Goal: Task Accomplishment & Management: Manage account settings

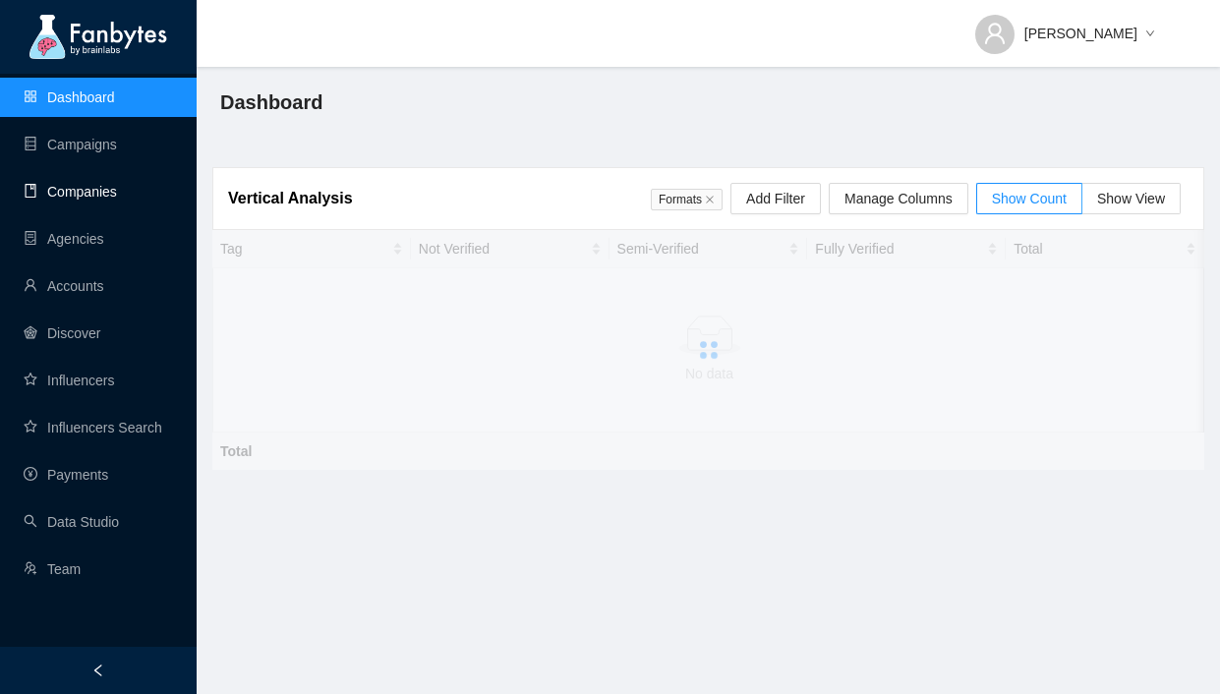
click at [117, 197] on link "Companies" at bounding box center [70, 192] width 93 height 16
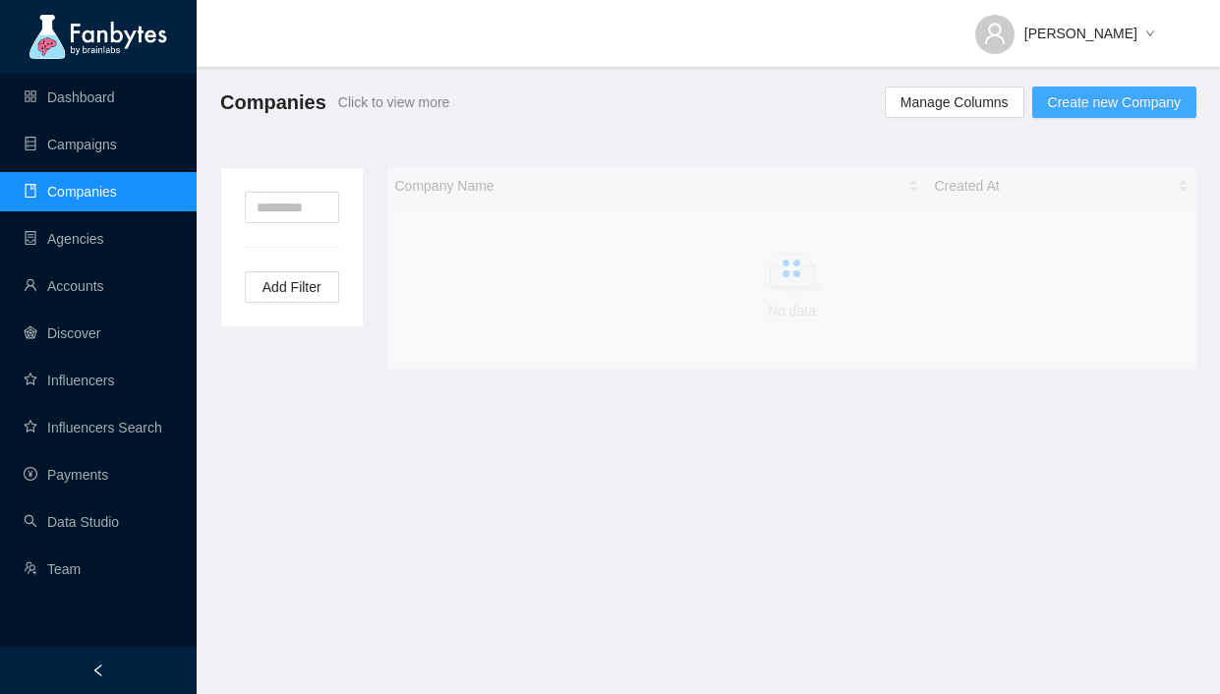
click at [1083, 103] on span "Create new Company" at bounding box center [1114, 102] width 133 height 22
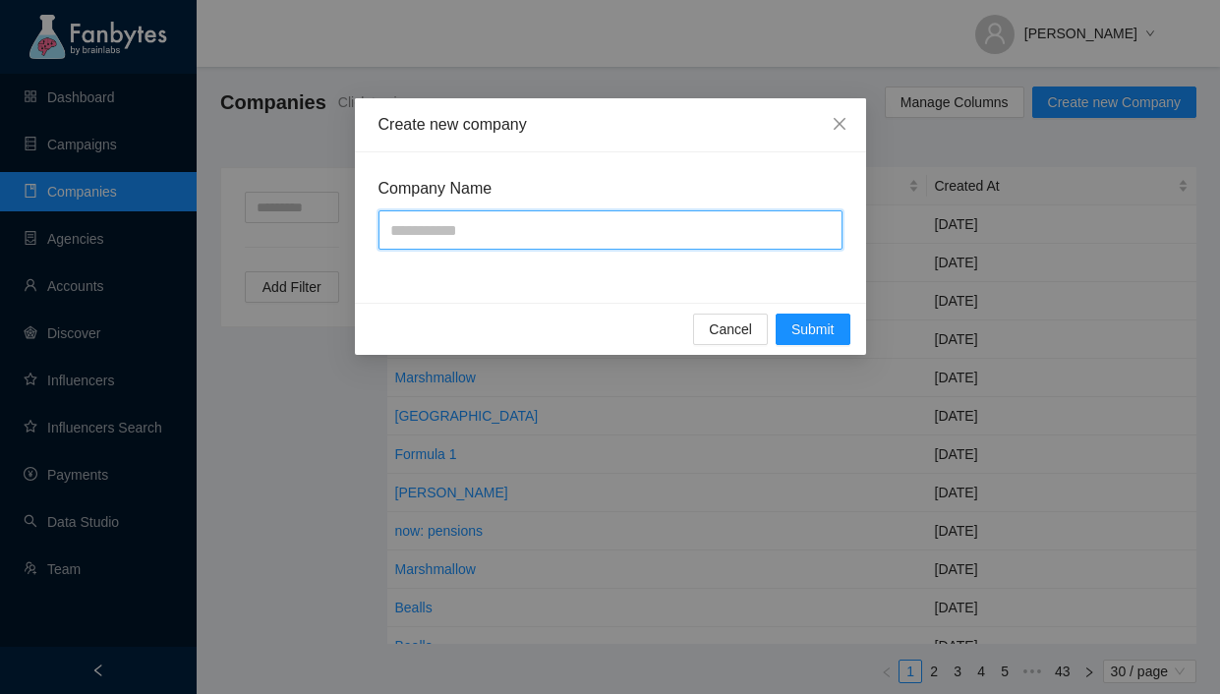
click at [587, 237] on input "text" at bounding box center [611, 229] width 464 height 39
type input "**********"
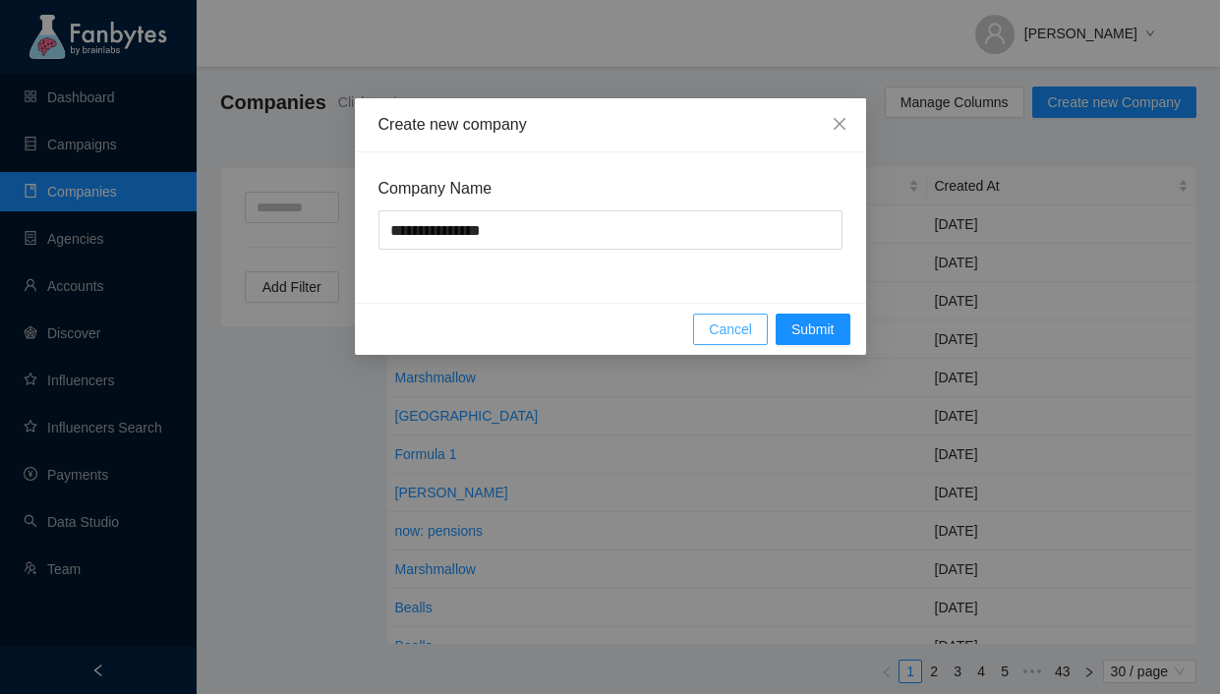
click at [748, 322] on span "Cancel" at bounding box center [730, 330] width 43 height 22
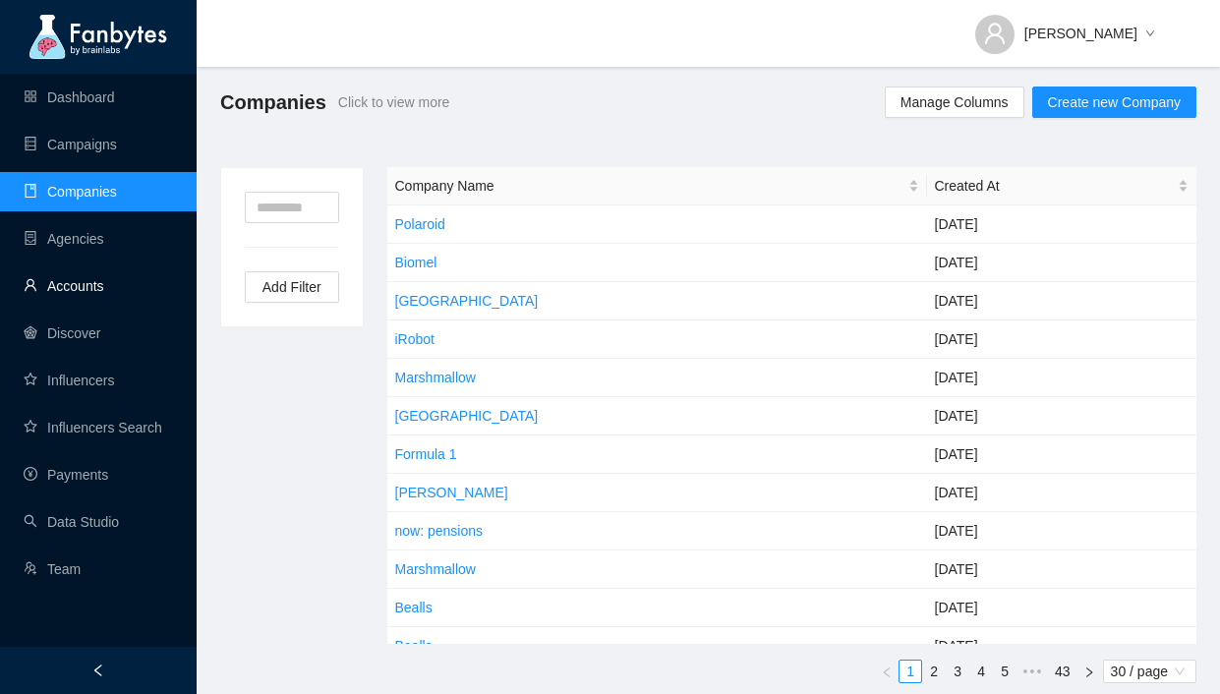
click at [92, 290] on link "Accounts" at bounding box center [64, 286] width 81 height 16
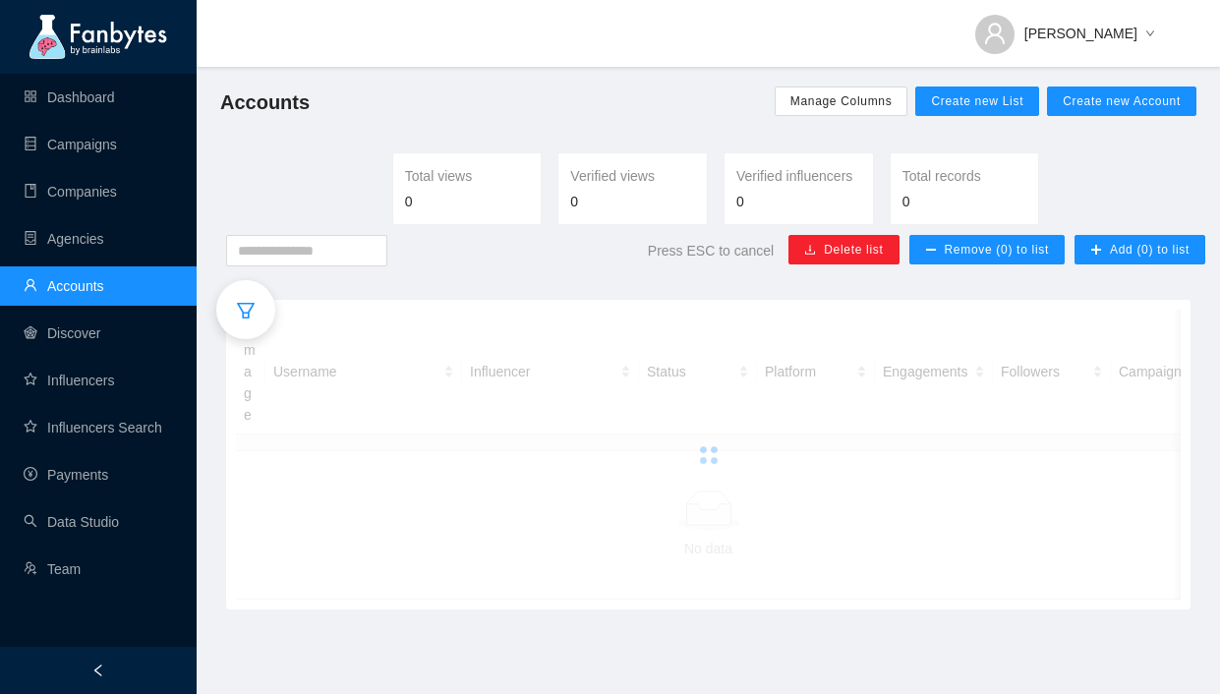
click at [147, 122] on ul "Dashboard Campaigns Companies Agencies Accounts Discover Influencers Influencer…" at bounding box center [98, 333] width 197 height 519
click at [115, 102] on link "Dashboard" at bounding box center [69, 97] width 91 height 16
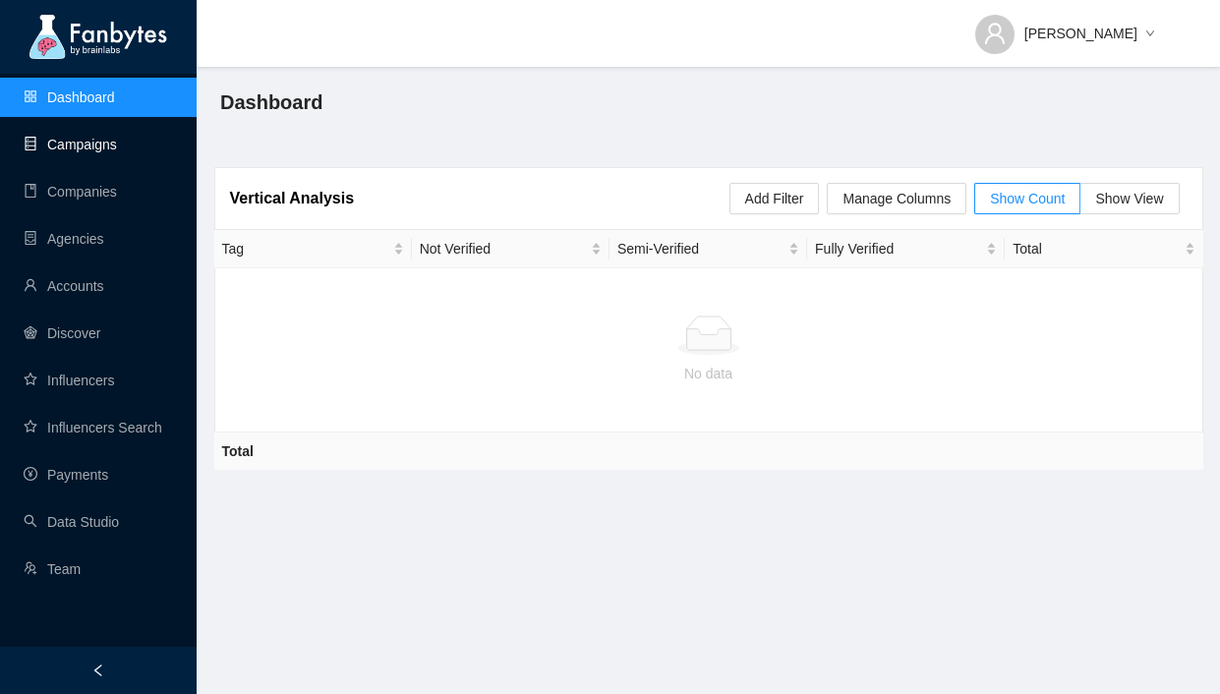
click at [117, 137] on link "Campaigns" at bounding box center [70, 145] width 93 height 16
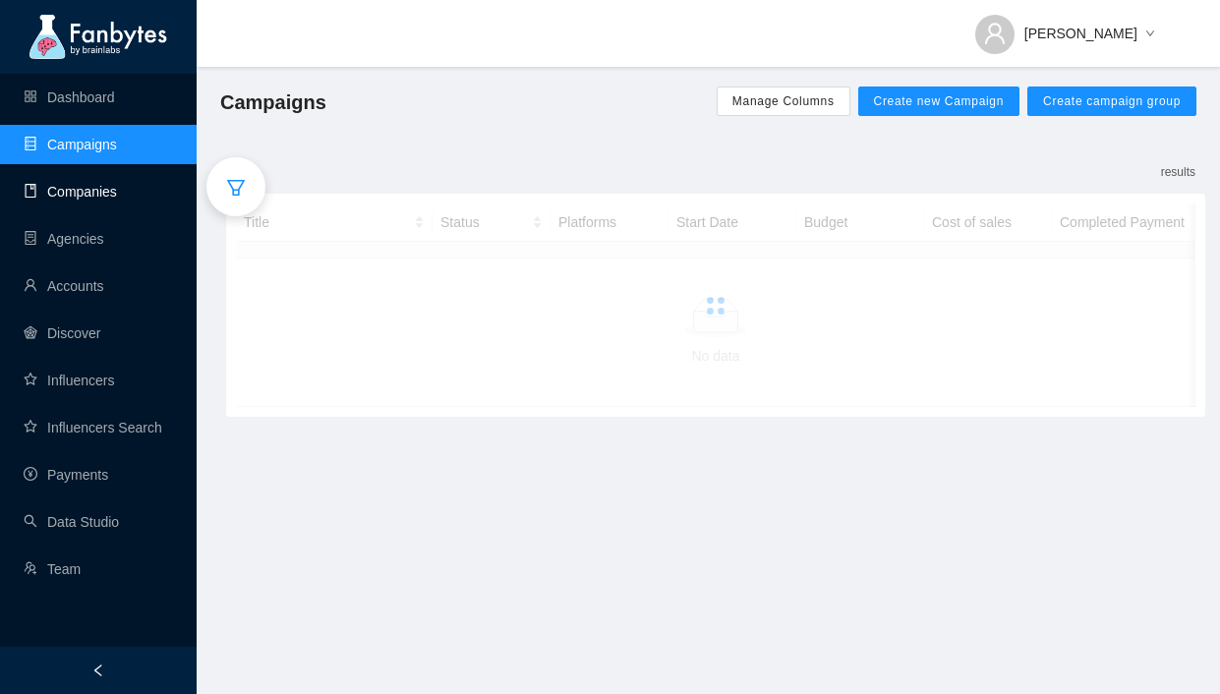
click at [117, 186] on link "Companies" at bounding box center [70, 192] width 93 height 16
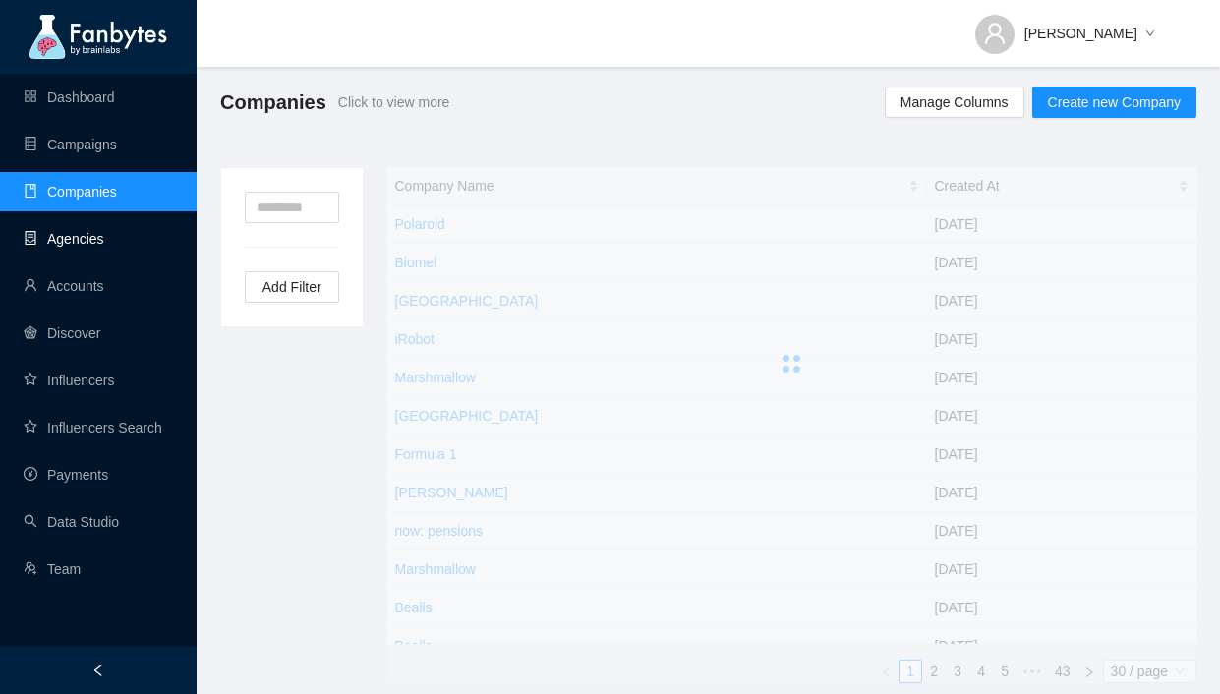
click at [104, 247] on link "Agencies" at bounding box center [64, 239] width 81 height 16
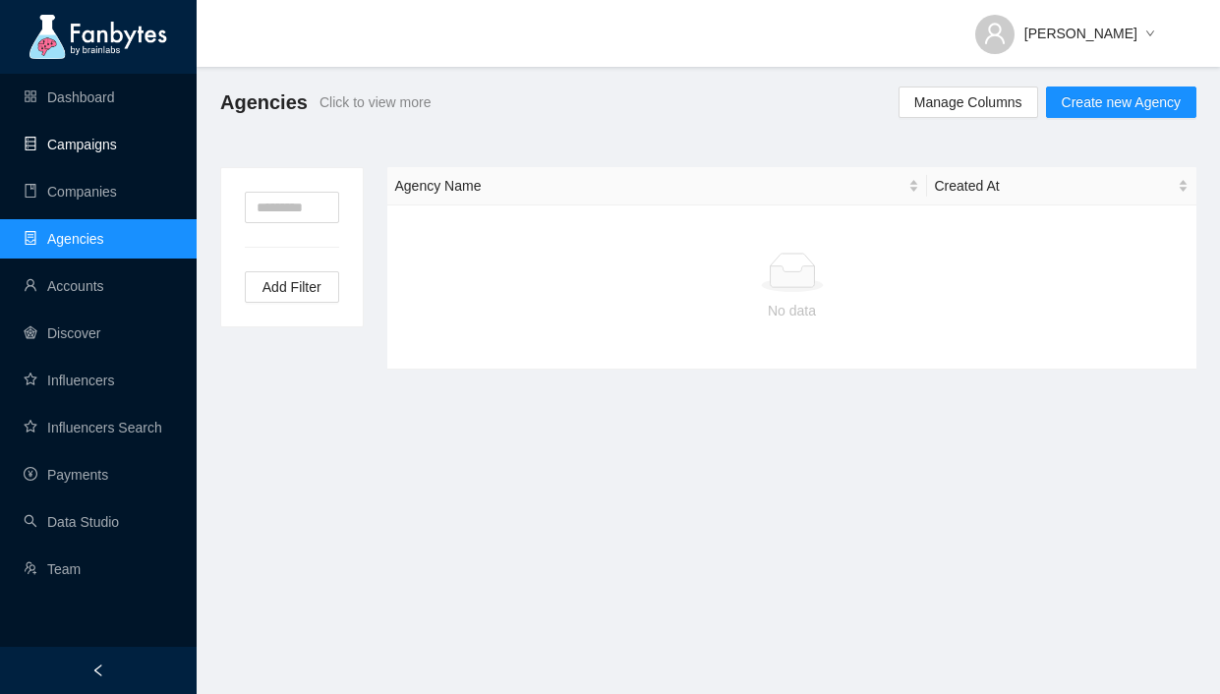
click at [117, 138] on link "Campaigns" at bounding box center [70, 145] width 93 height 16
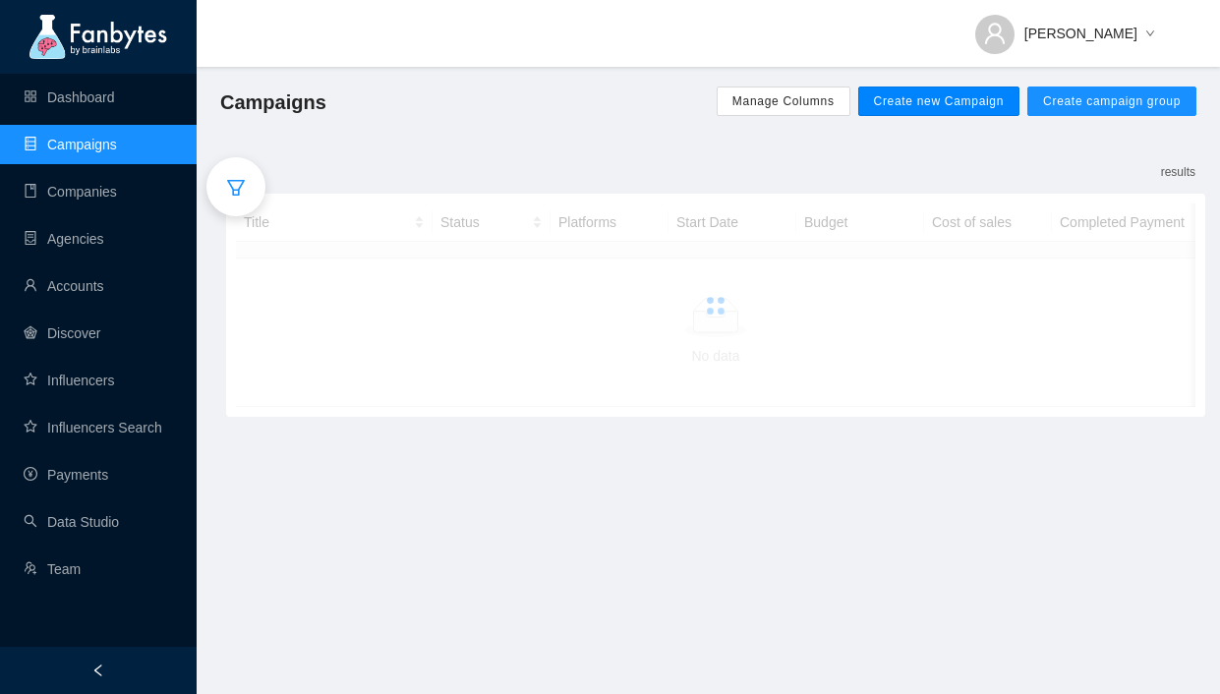
click at [951, 97] on span "Create new Campaign" at bounding box center [939, 101] width 131 height 16
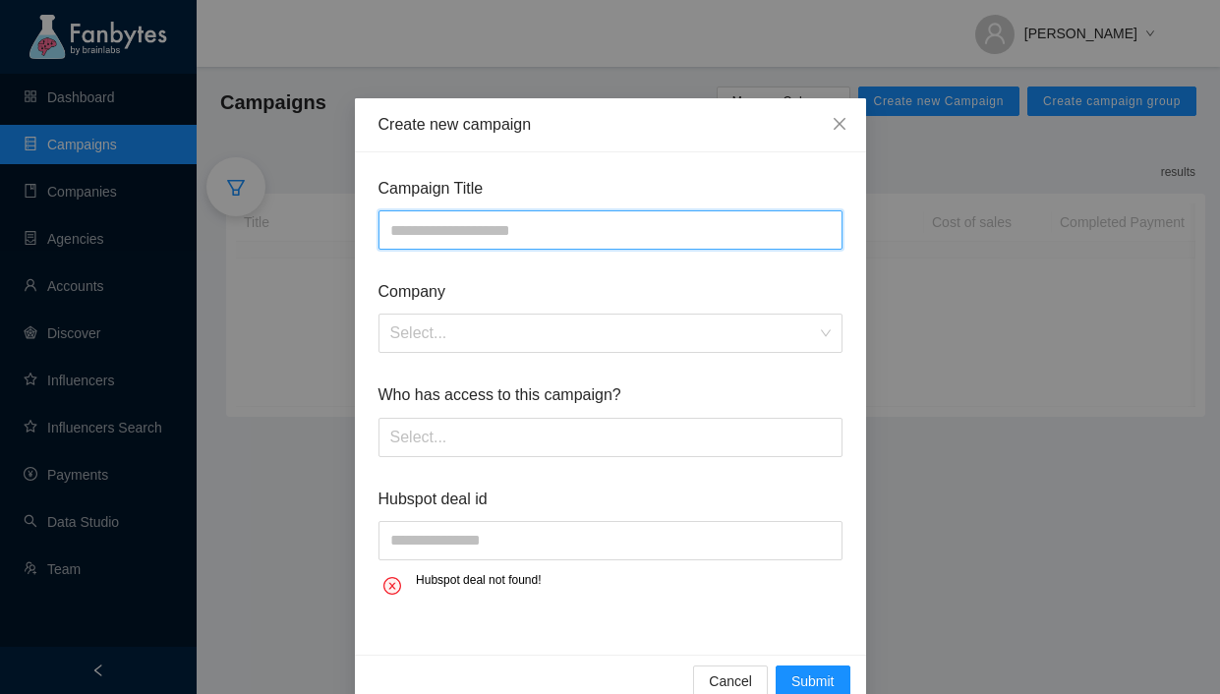
click at [570, 244] on input "text" at bounding box center [611, 229] width 464 height 39
type input "**********"
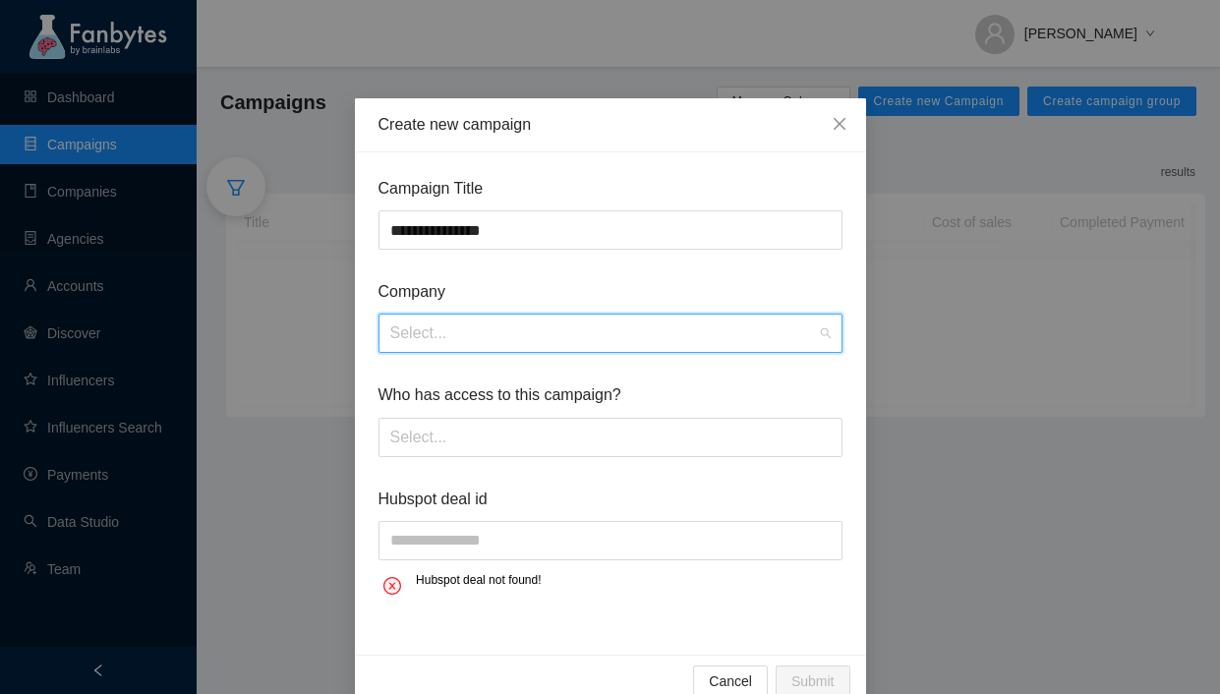
click at [522, 337] on input "search" at bounding box center [603, 333] width 427 height 37
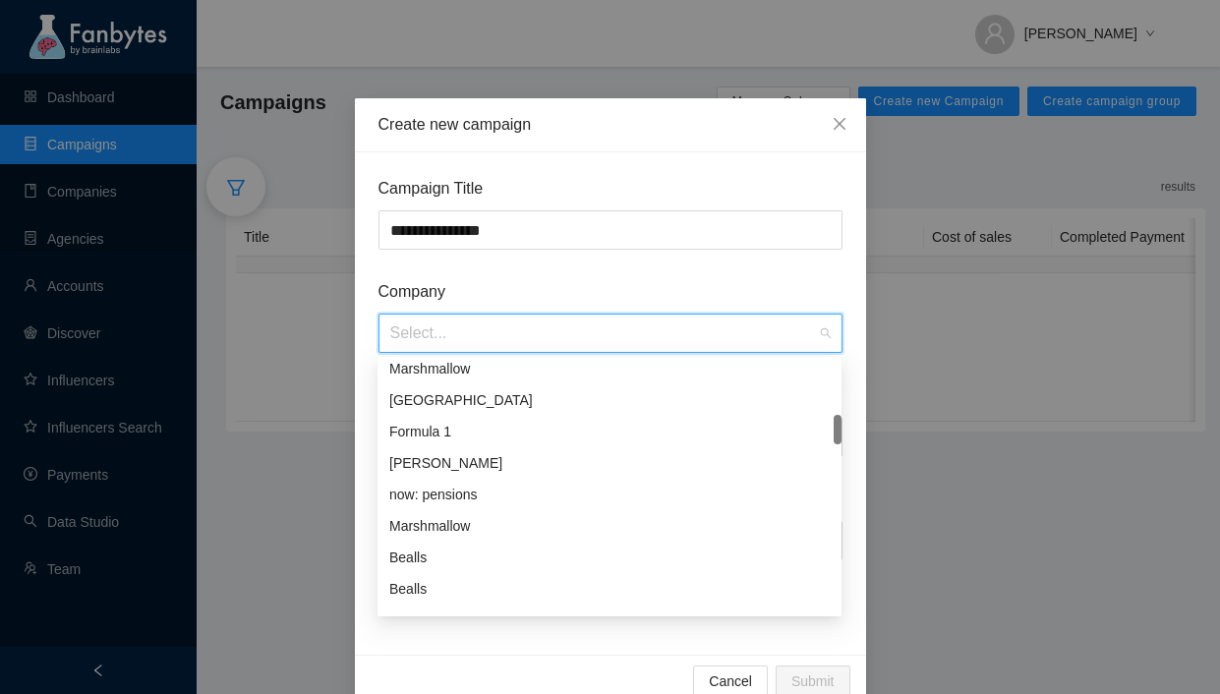
scroll to position [132, 0]
type input "******"
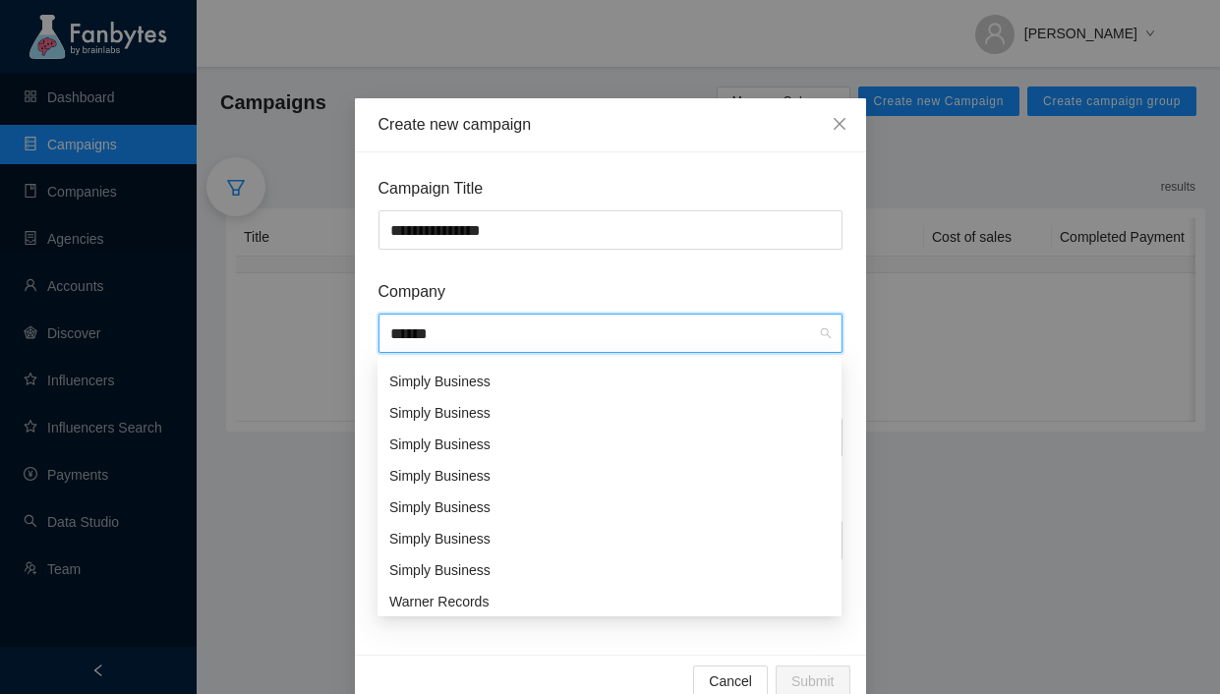
scroll to position [296, 0]
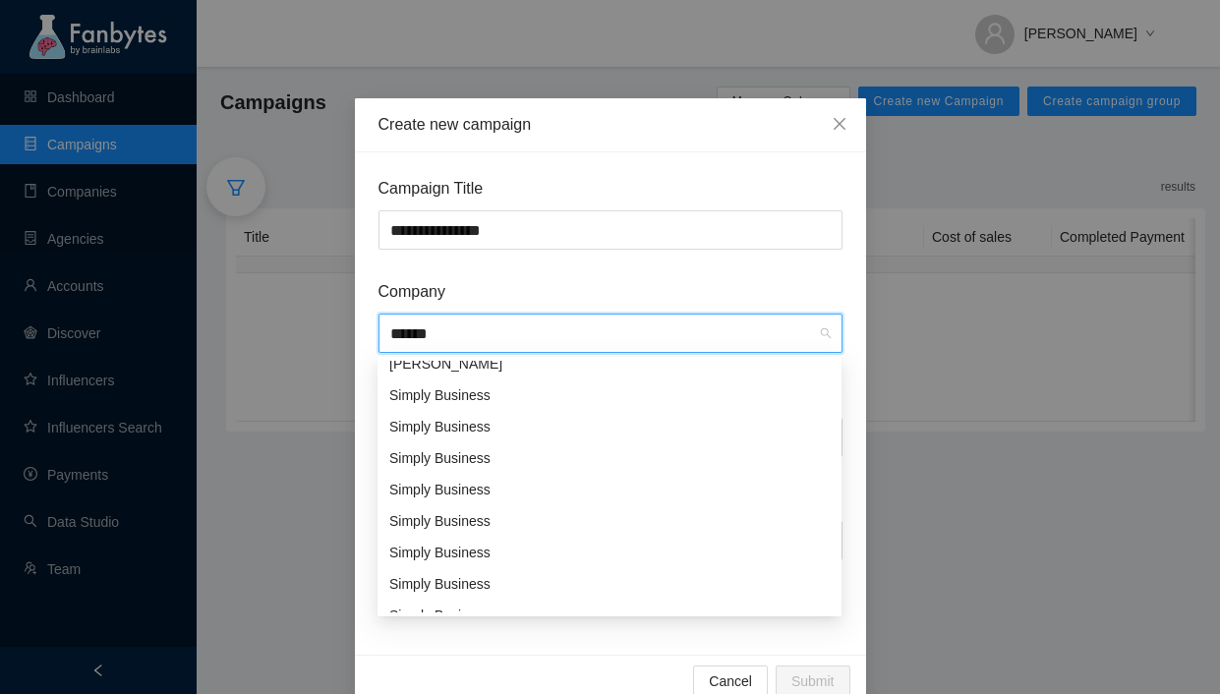
click at [506, 383] on div "Simply Business" at bounding box center [610, 395] width 464 height 31
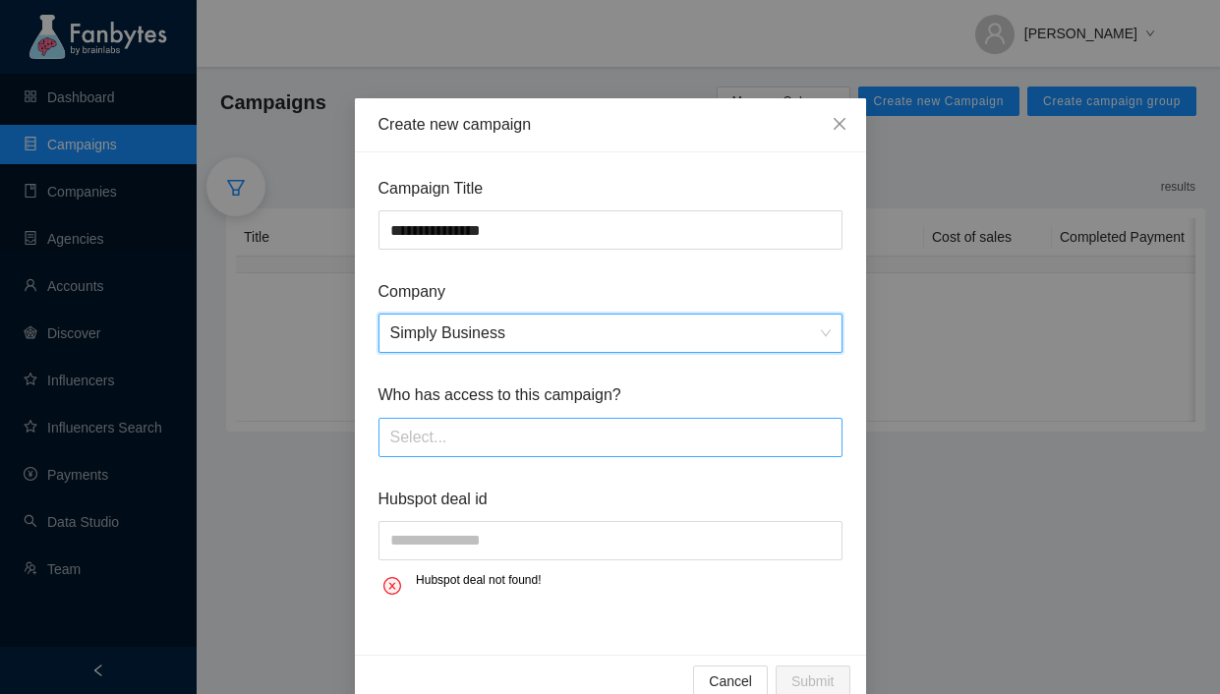
click at [517, 424] on div at bounding box center [611, 437] width 454 height 31
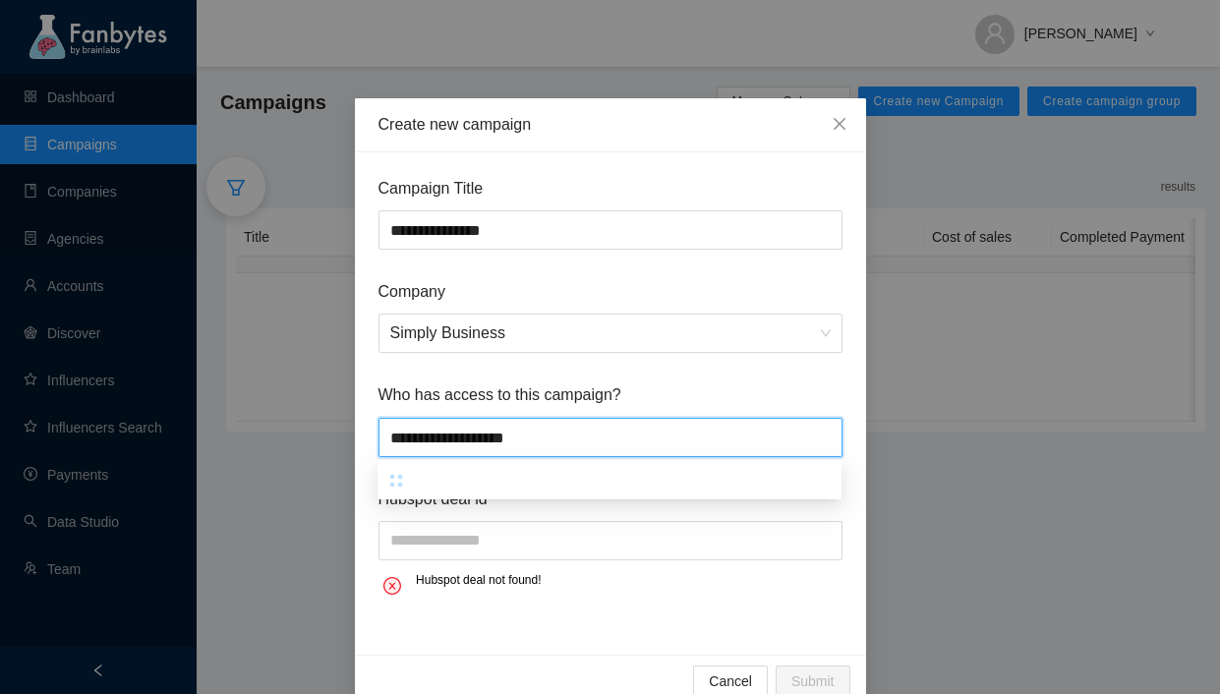
type input "**********"
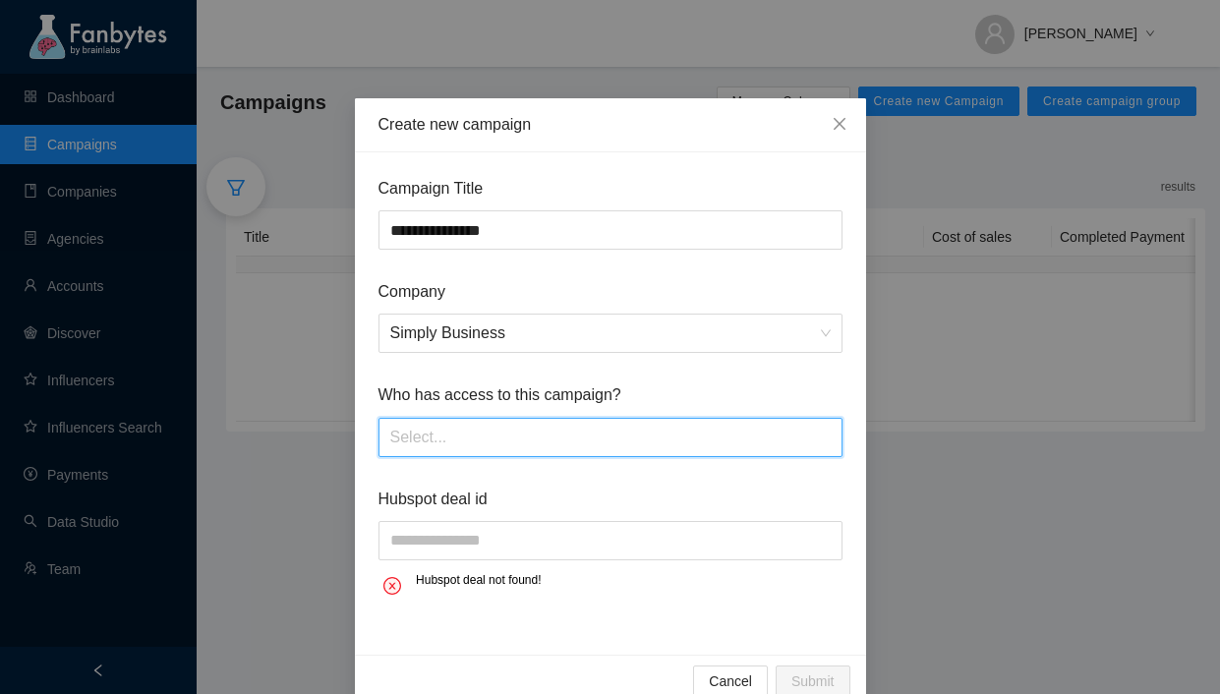
click at [559, 439] on div at bounding box center [611, 437] width 454 height 31
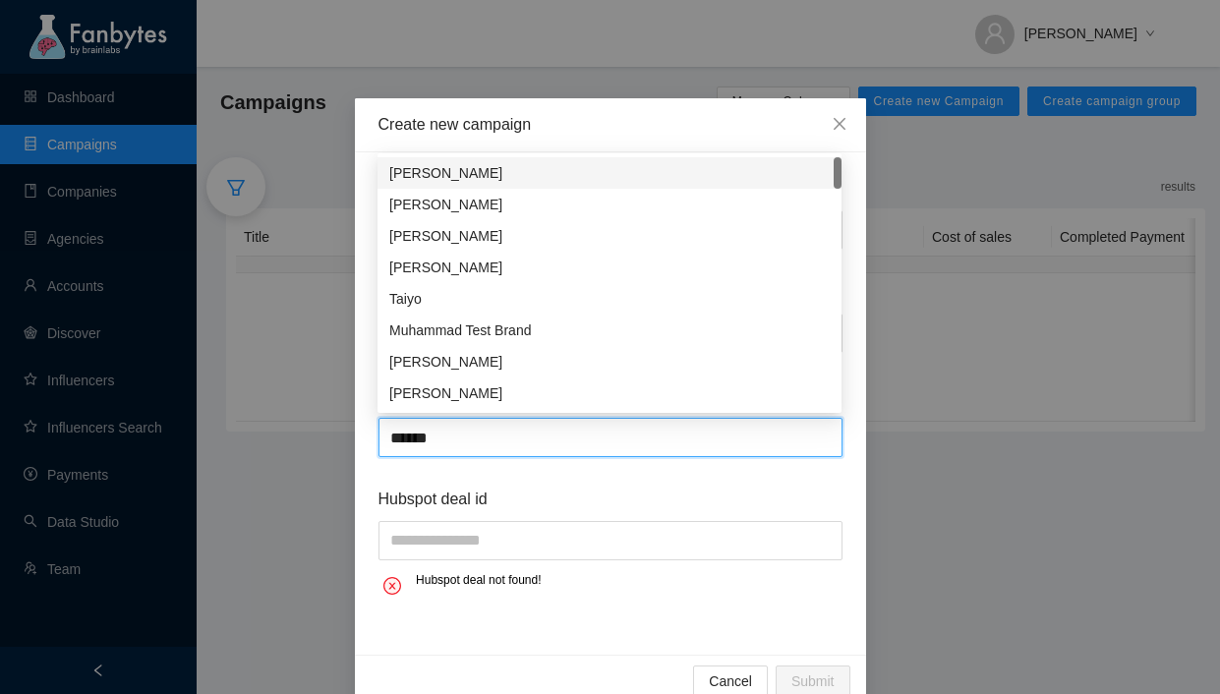
type input "*******"
click at [521, 177] on div "[PERSON_NAME]" at bounding box center [609, 173] width 441 height 22
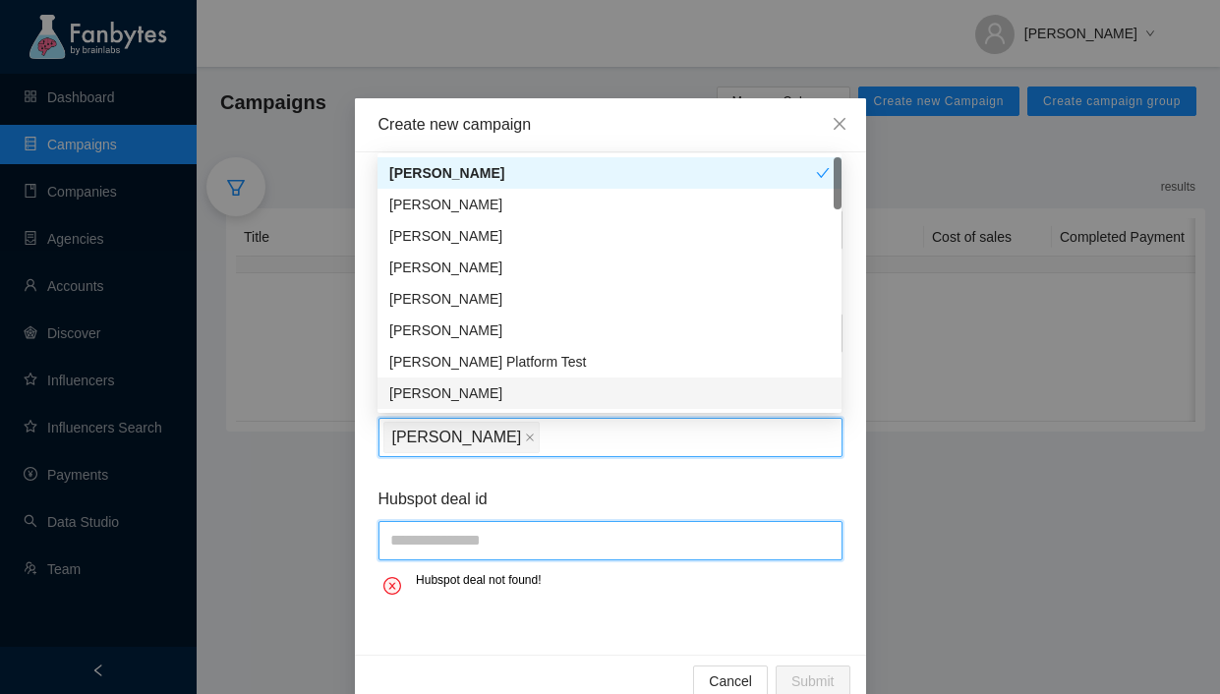
click at [546, 537] on input "text" at bounding box center [611, 540] width 464 height 39
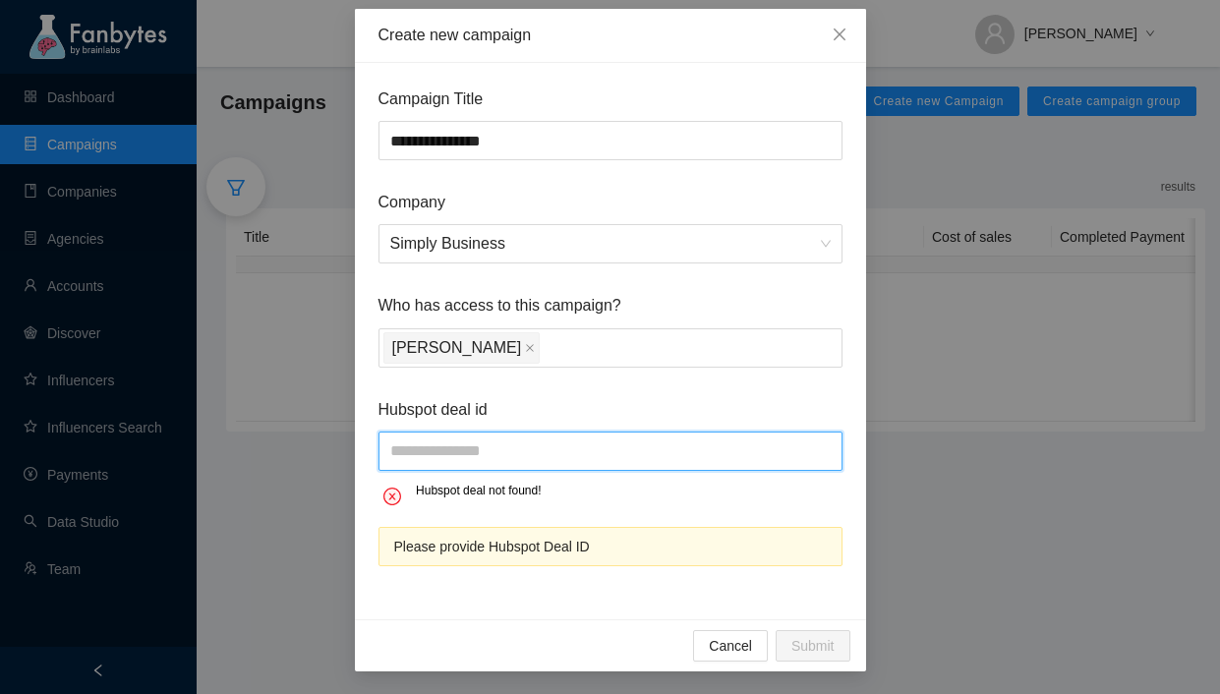
scroll to position [90, 0]
click at [587, 443] on input "text" at bounding box center [611, 450] width 464 height 39
paste input "**********"
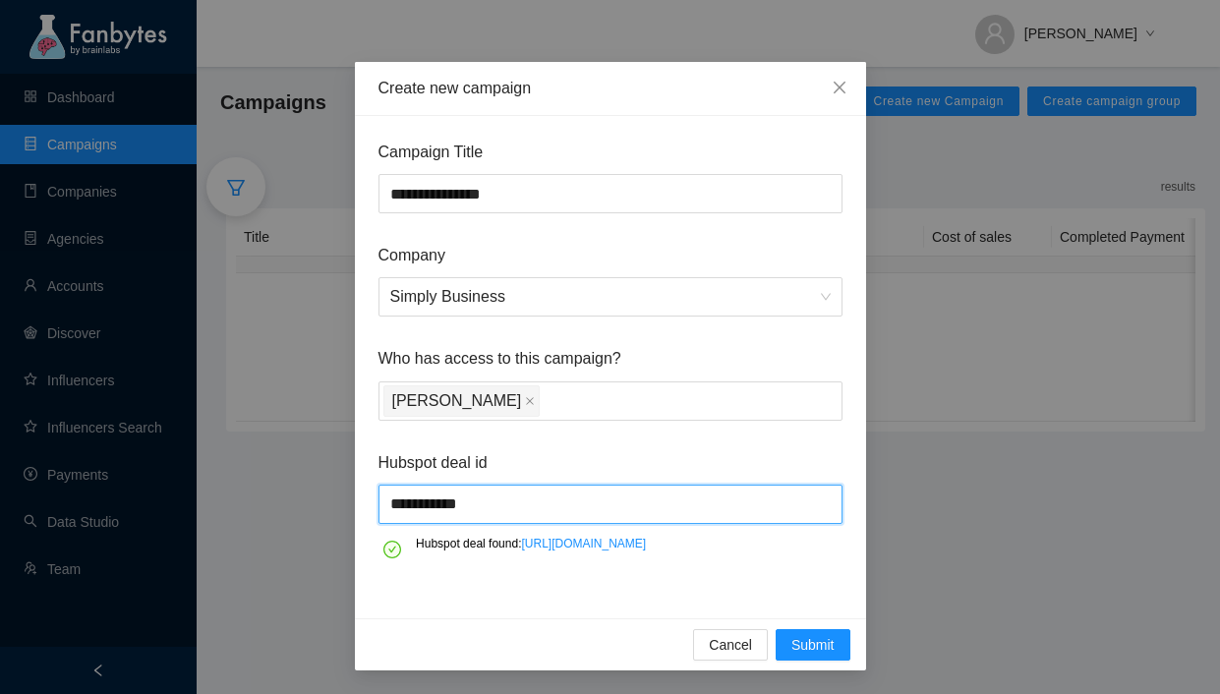
scroll to position [78, 0]
type input "**********"
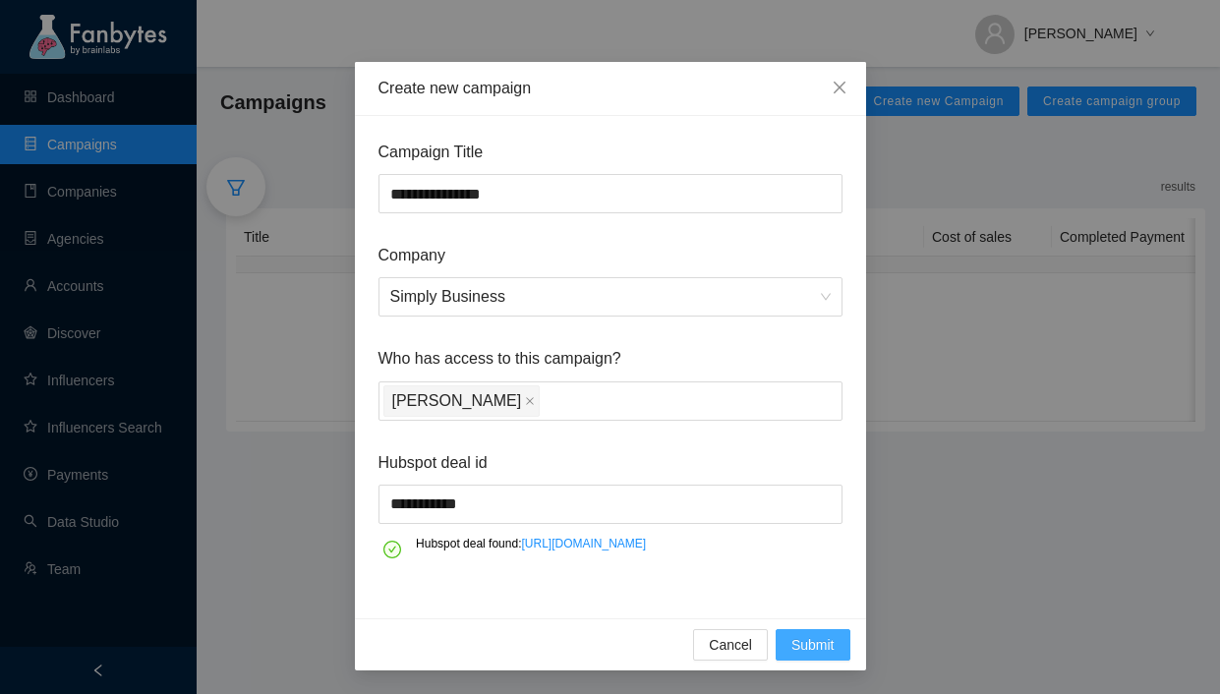
click at [801, 640] on span "Submit" at bounding box center [813, 645] width 43 height 22
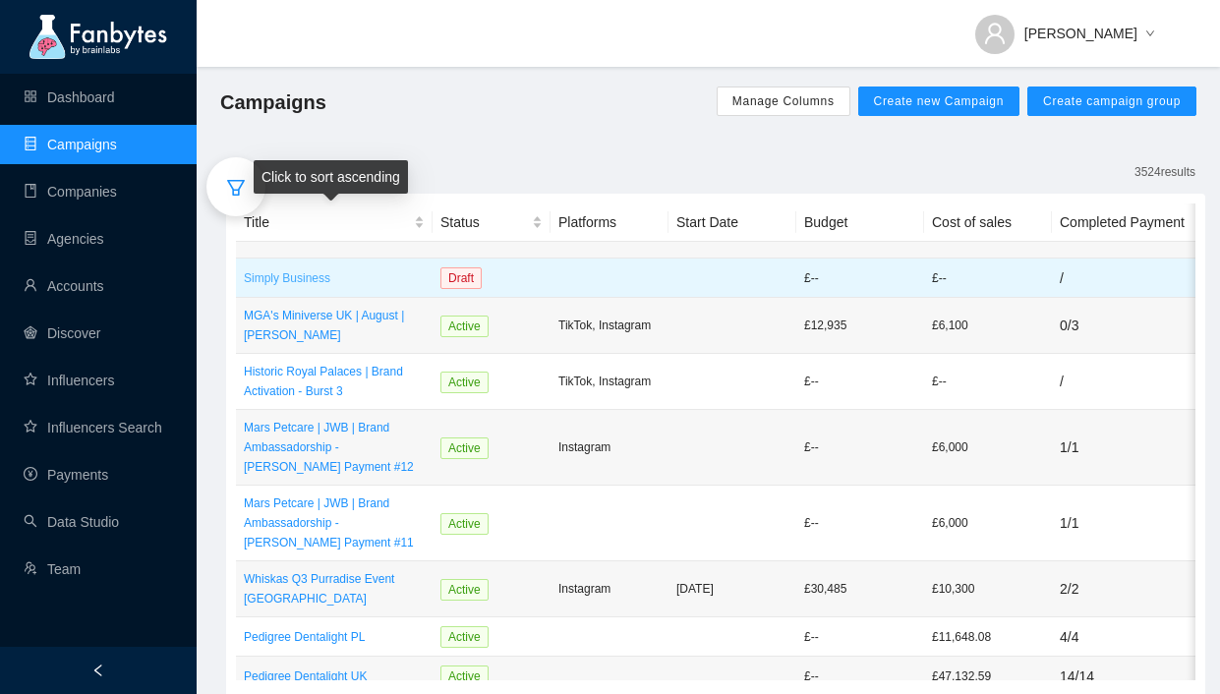
click at [322, 273] on p "Simply Business" at bounding box center [334, 278] width 181 height 20
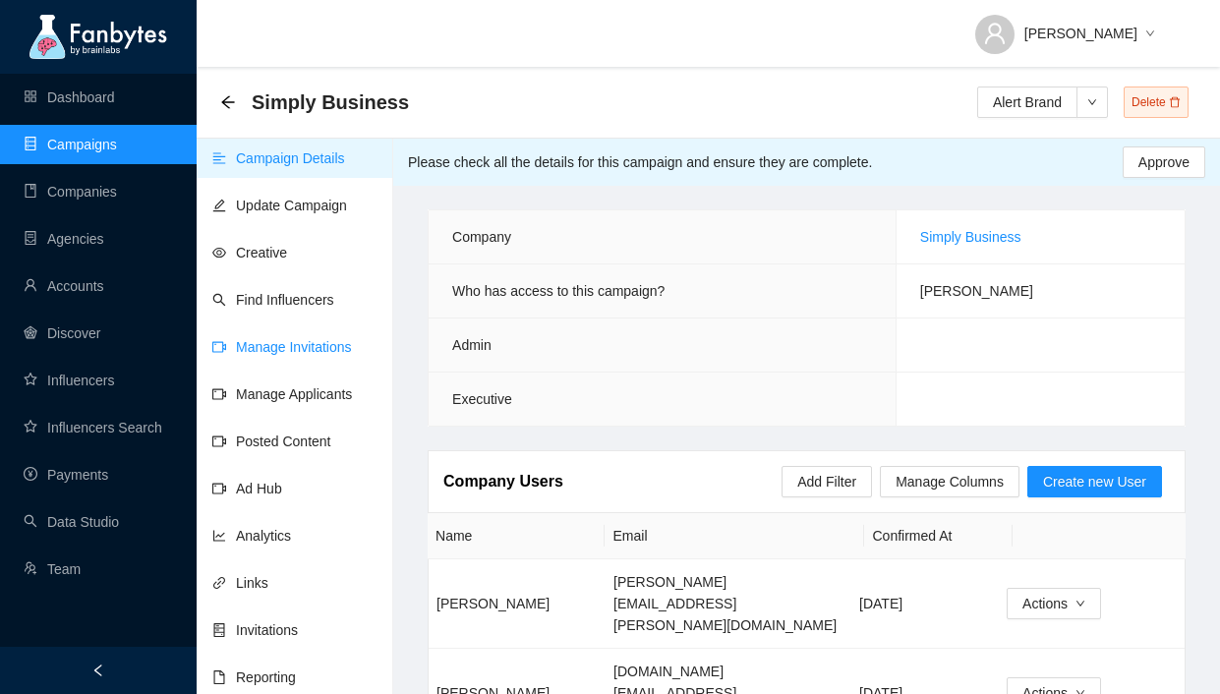
click at [330, 339] on link "Manage Invitations" at bounding box center [282, 347] width 140 height 16
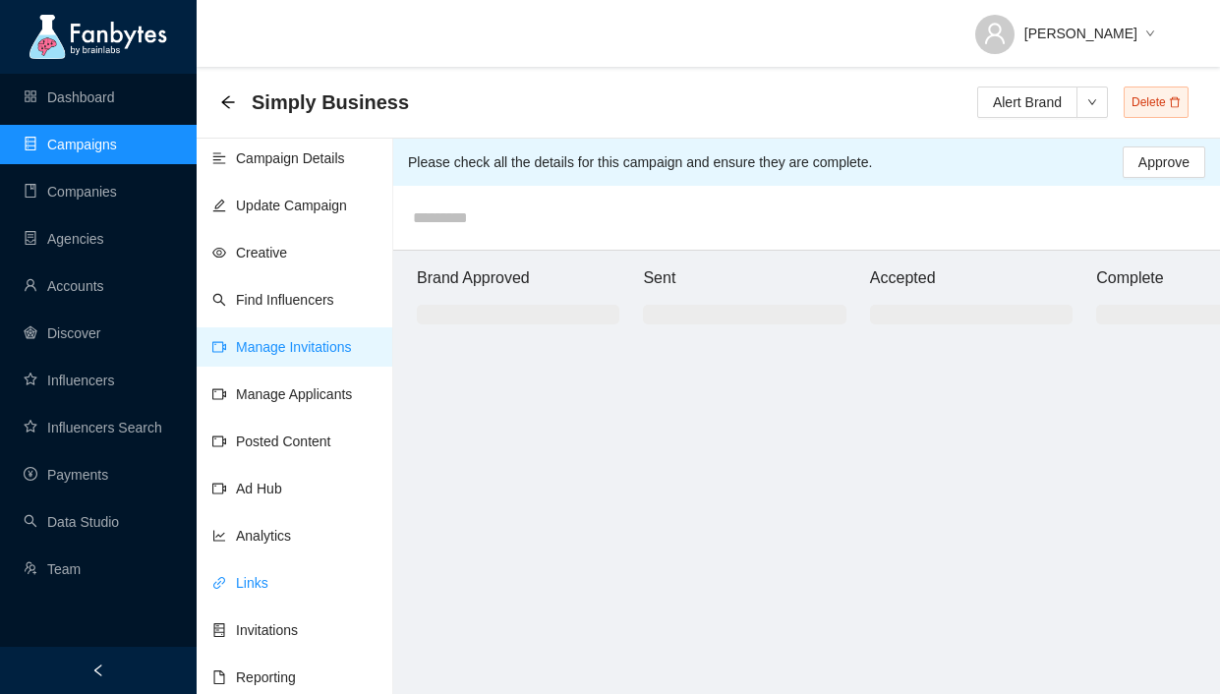
scroll to position [67, 0]
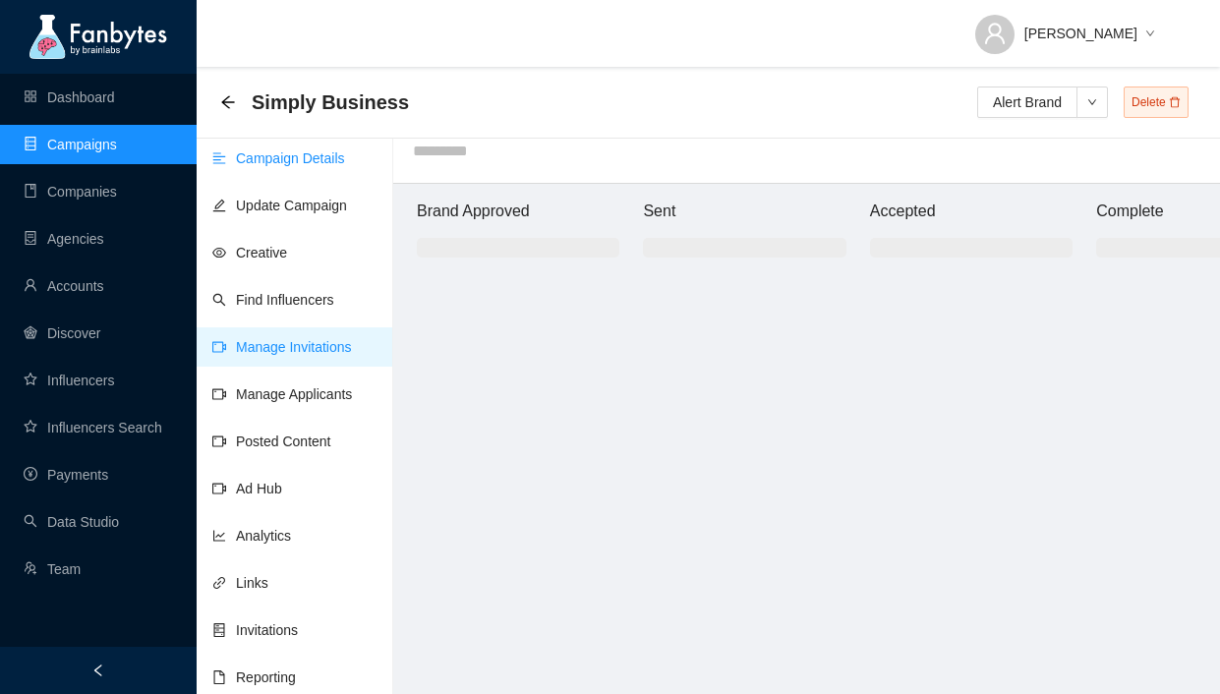
click at [297, 166] on link "Campaign Details" at bounding box center [278, 158] width 133 height 16
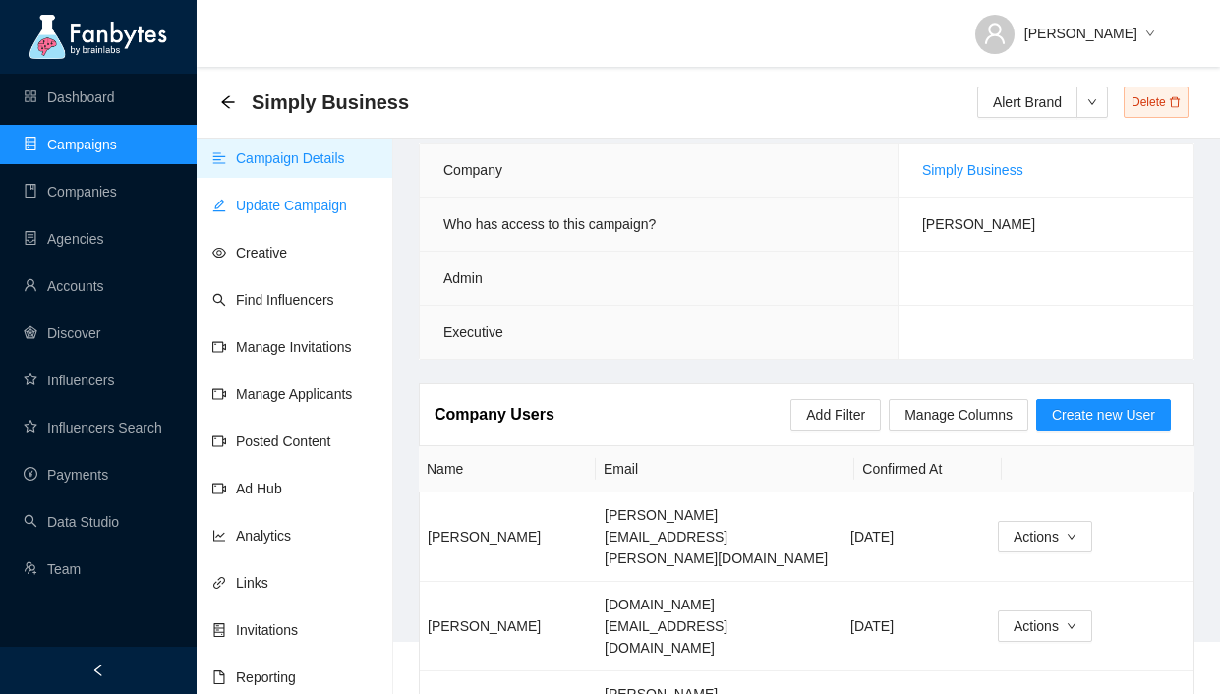
click at [310, 213] on link "Update Campaign" at bounding box center [279, 206] width 135 height 16
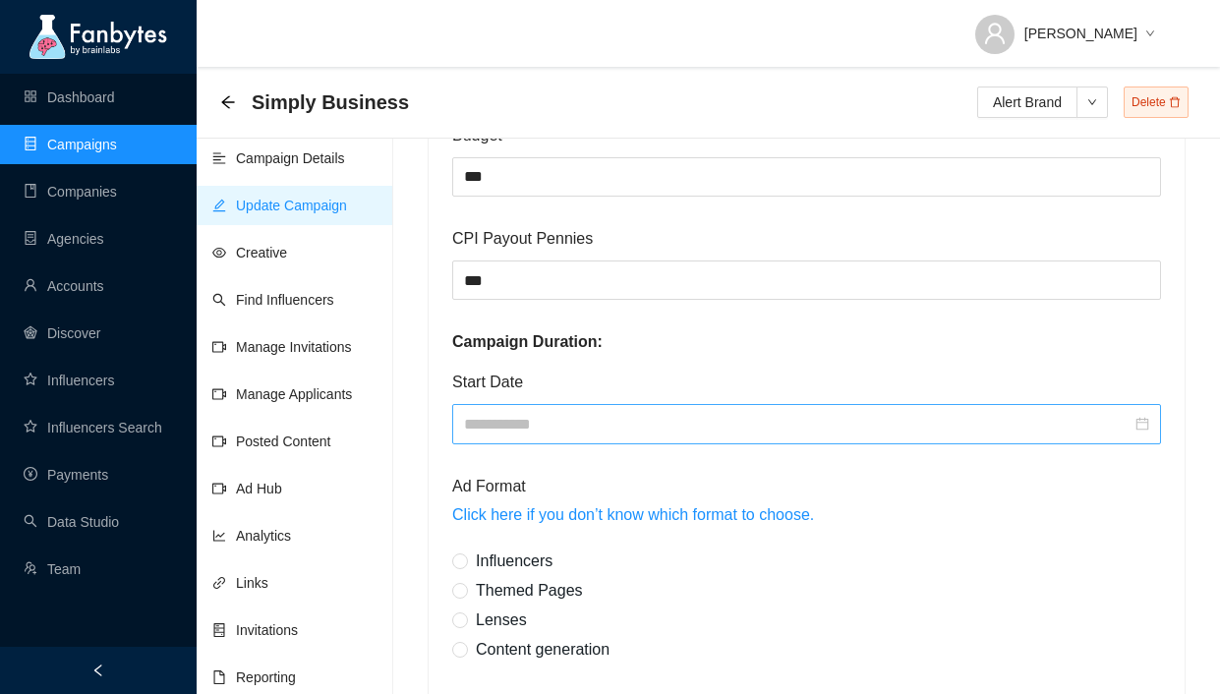
scroll to position [1109, 0]
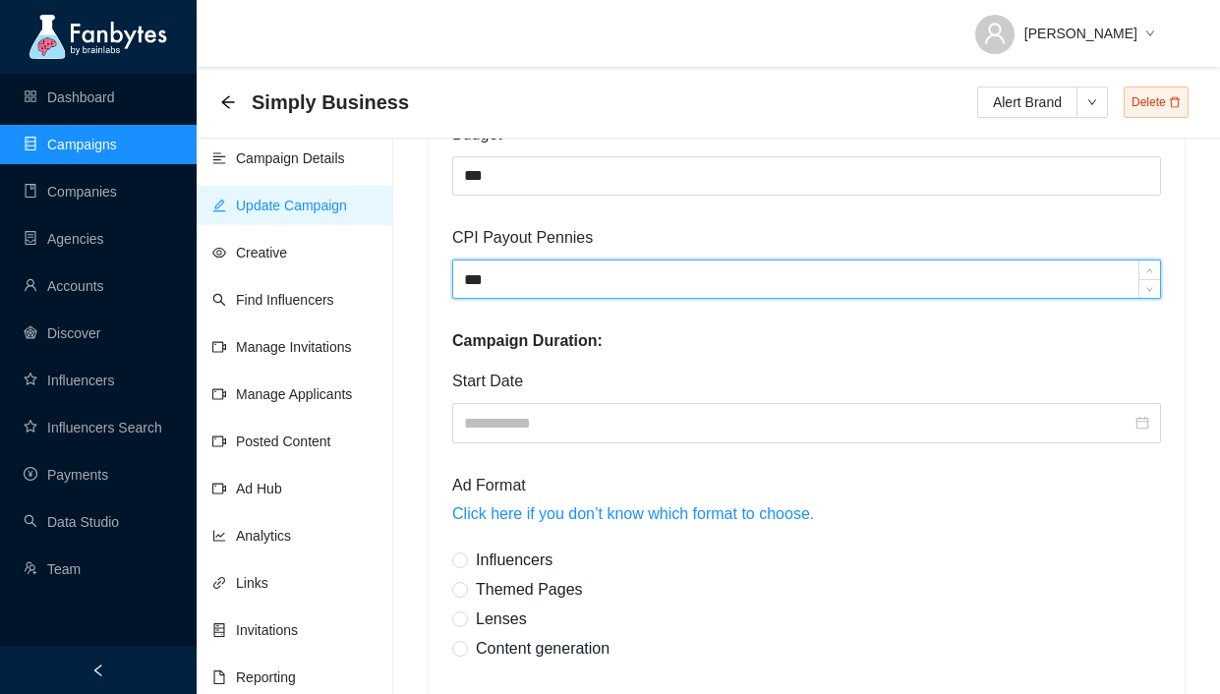
click at [545, 278] on input "***" at bounding box center [806, 279] width 707 height 37
paste input "*****"
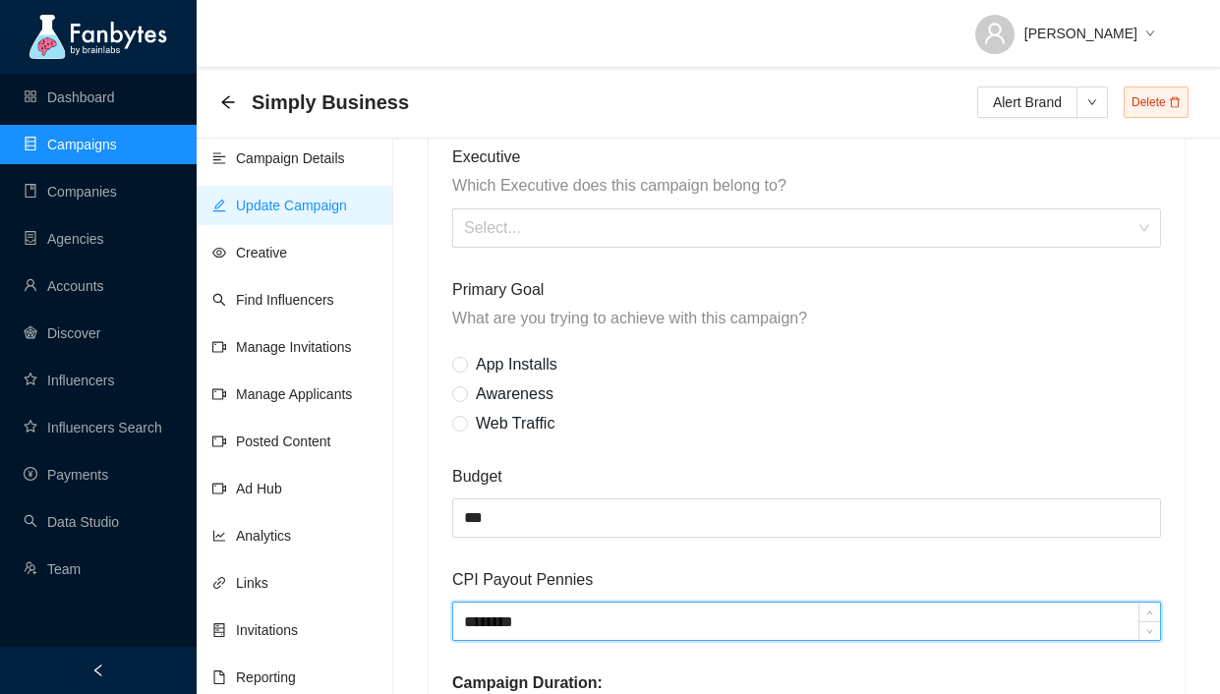
scroll to position [900, 0]
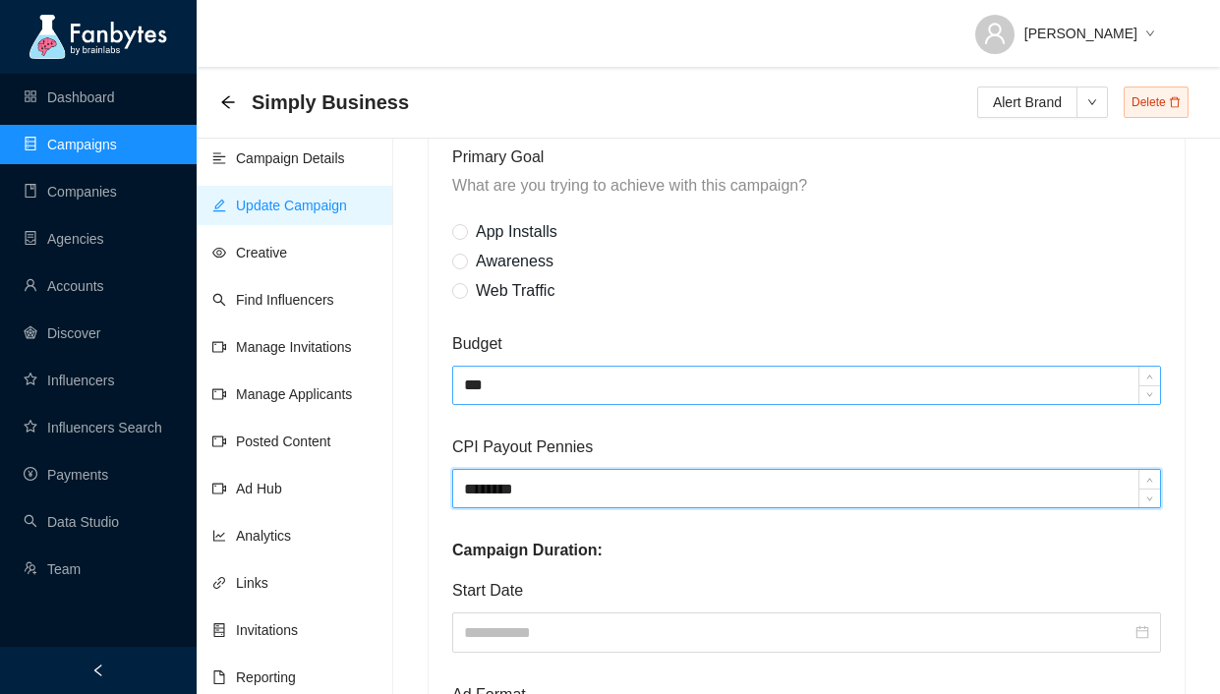
type input "********"
click at [528, 384] on input "***" at bounding box center [806, 385] width 707 height 37
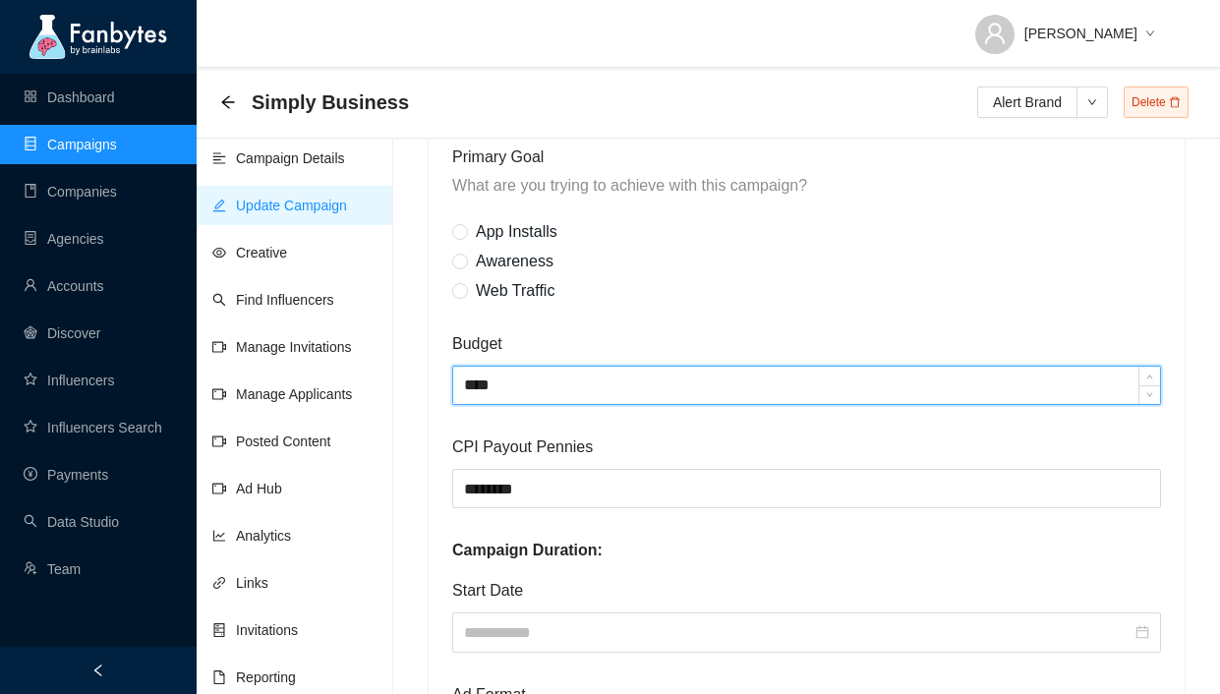
type input "****"
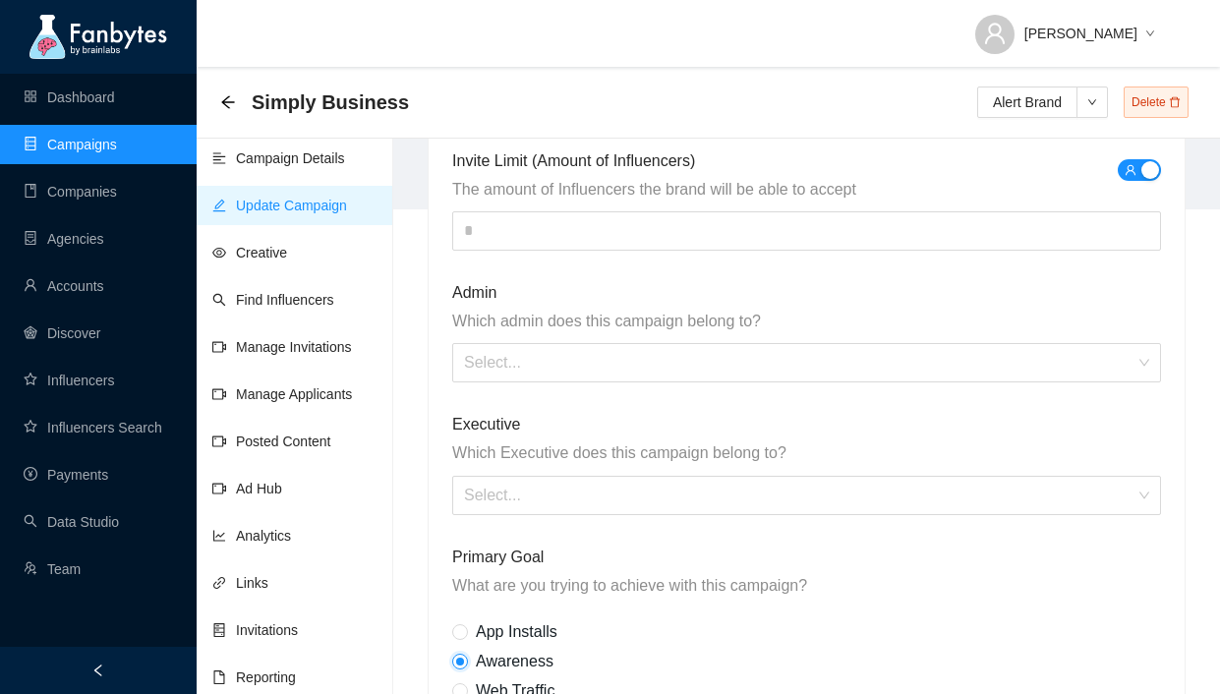
scroll to position [501, 0]
click at [546, 502] on input "search" at bounding box center [800, 494] width 672 height 37
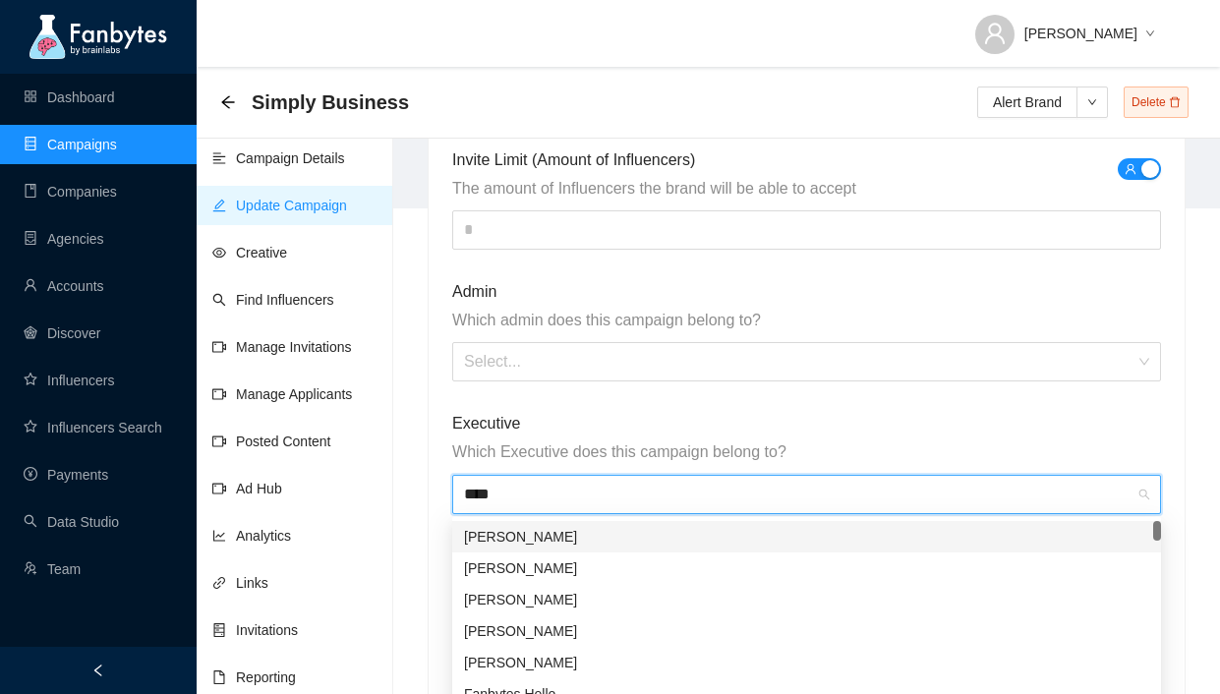
type input "*****"
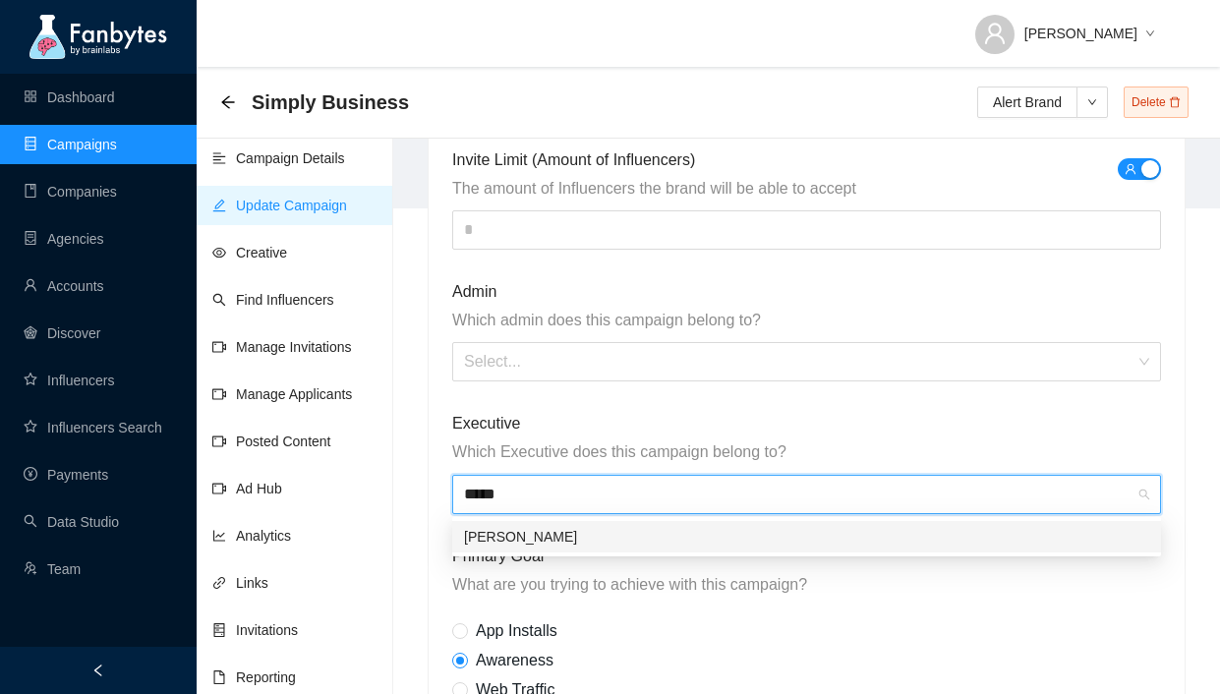
click at [518, 535] on div "[PERSON_NAME]" at bounding box center [806, 537] width 685 height 22
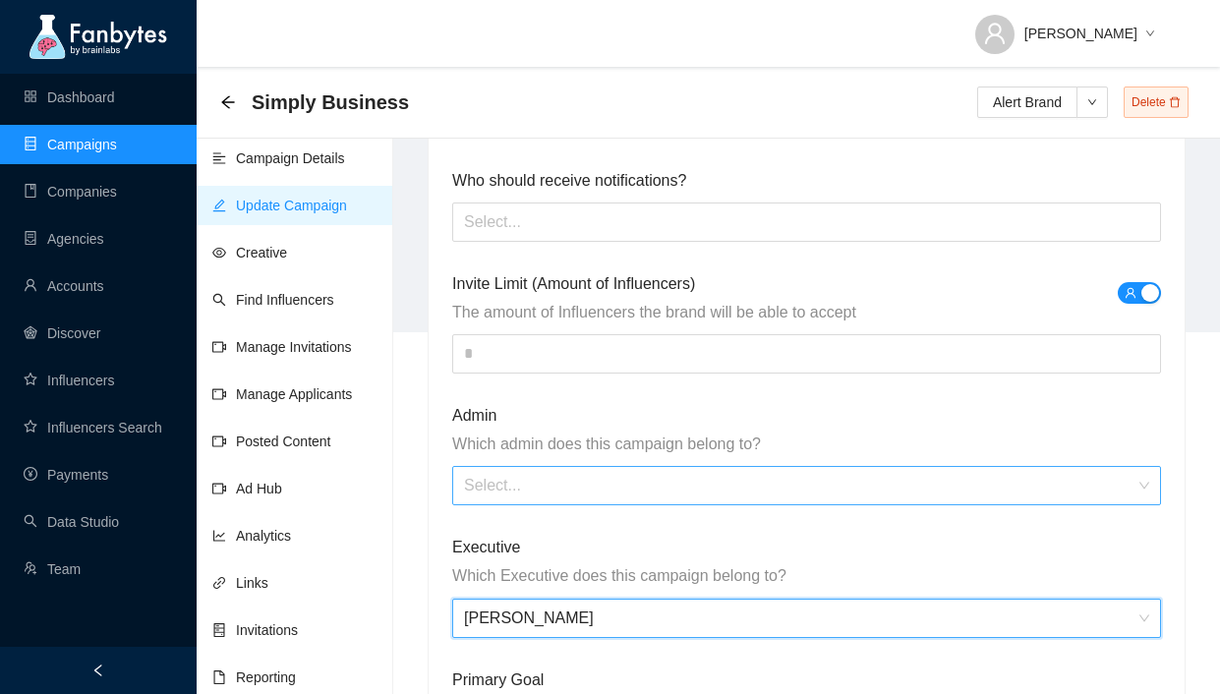
scroll to position [375, 0]
click at [565, 482] on input "search" at bounding box center [800, 487] width 672 height 37
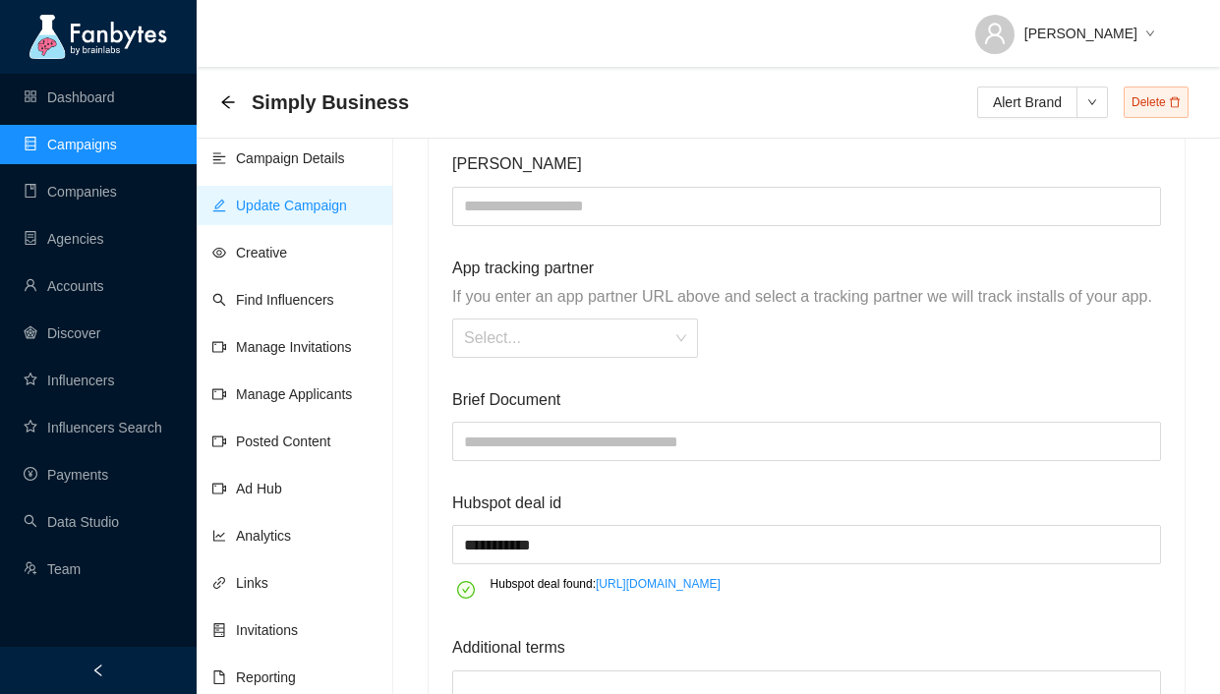
scroll to position [2770, 0]
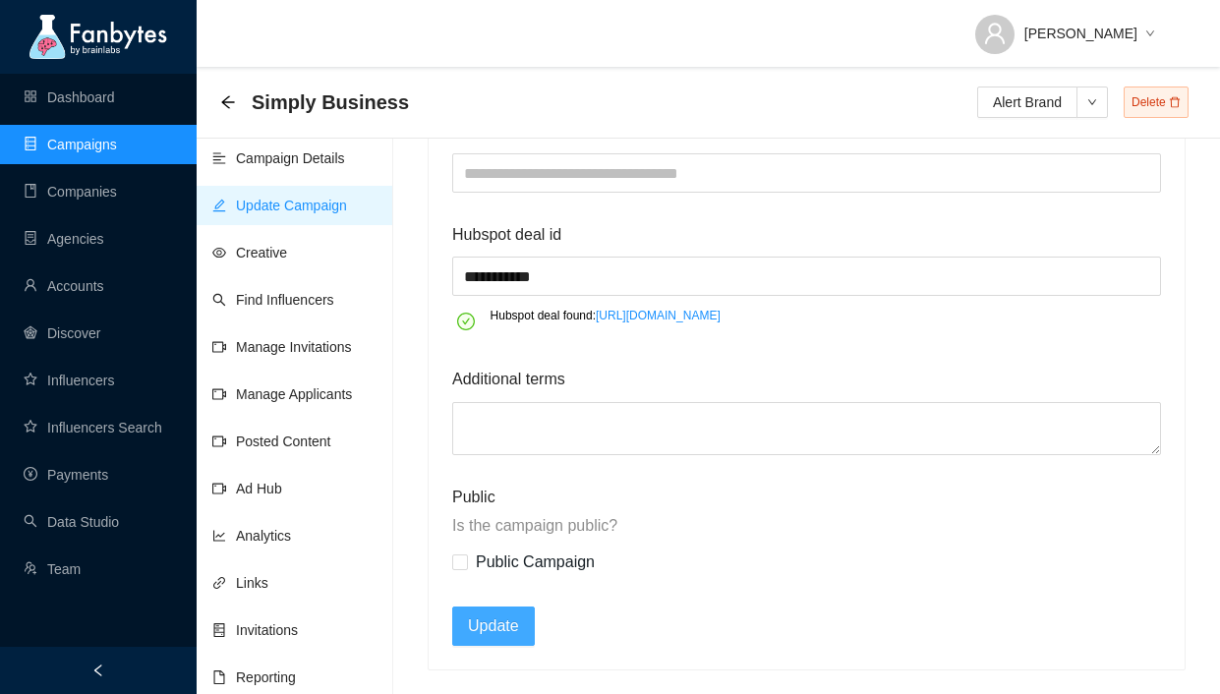
click at [500, 632] on span "Update" at bounding box center [493, 626] width 51 height 25
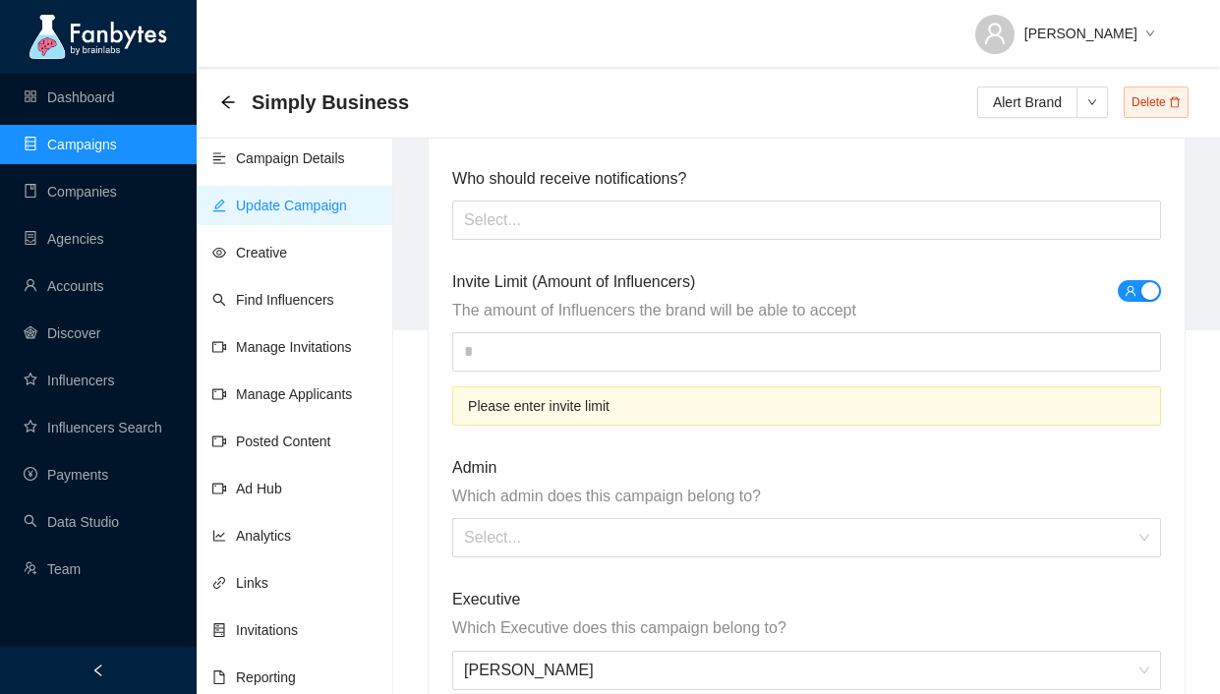
scroll to position [381, 0]
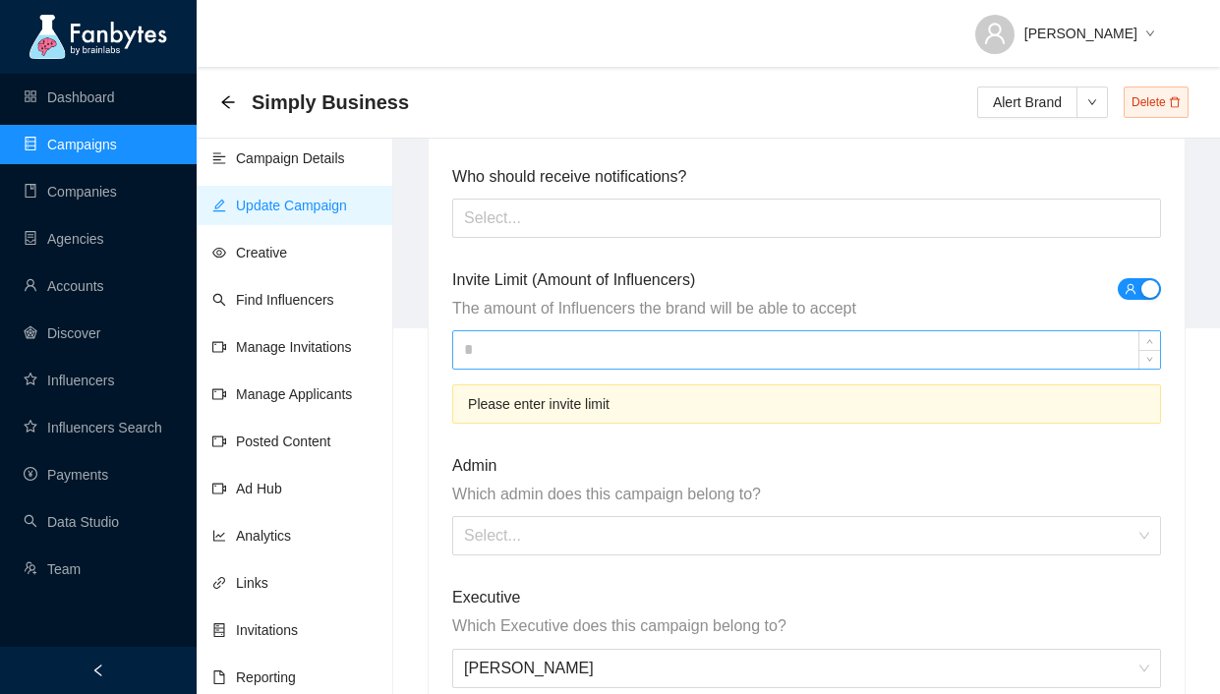
click at [649, 354] on input at bounding box center [806, 349] width 707 height 37
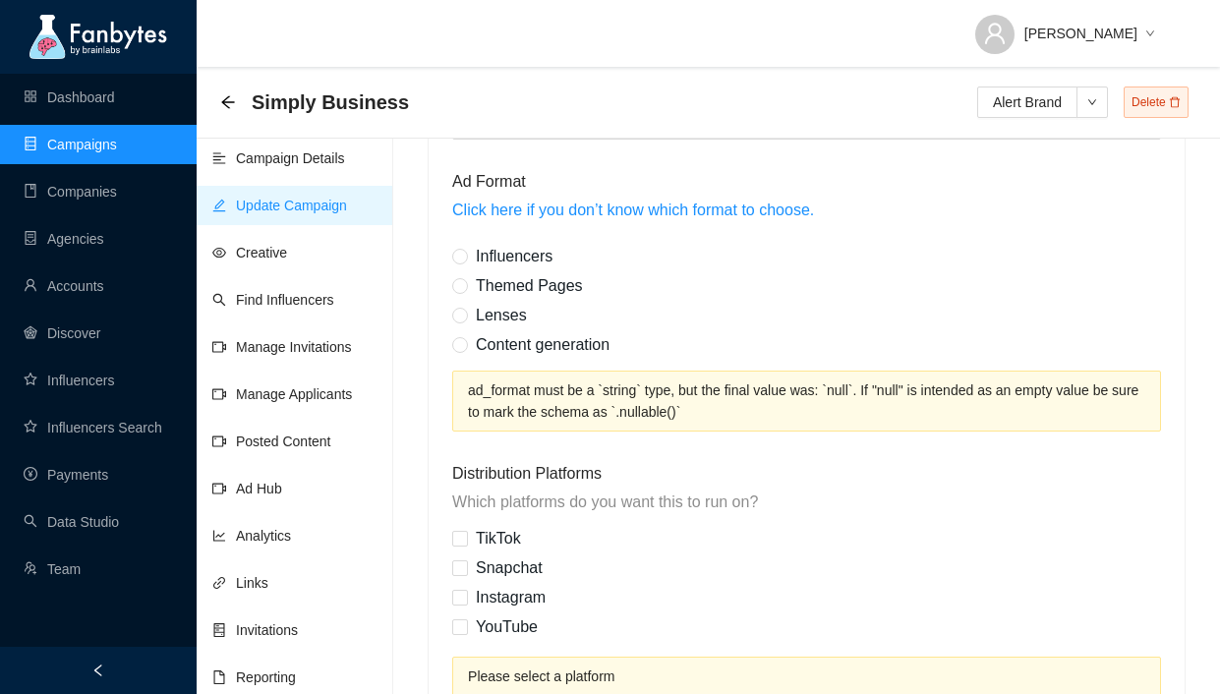
scroll to position [1497, 0]
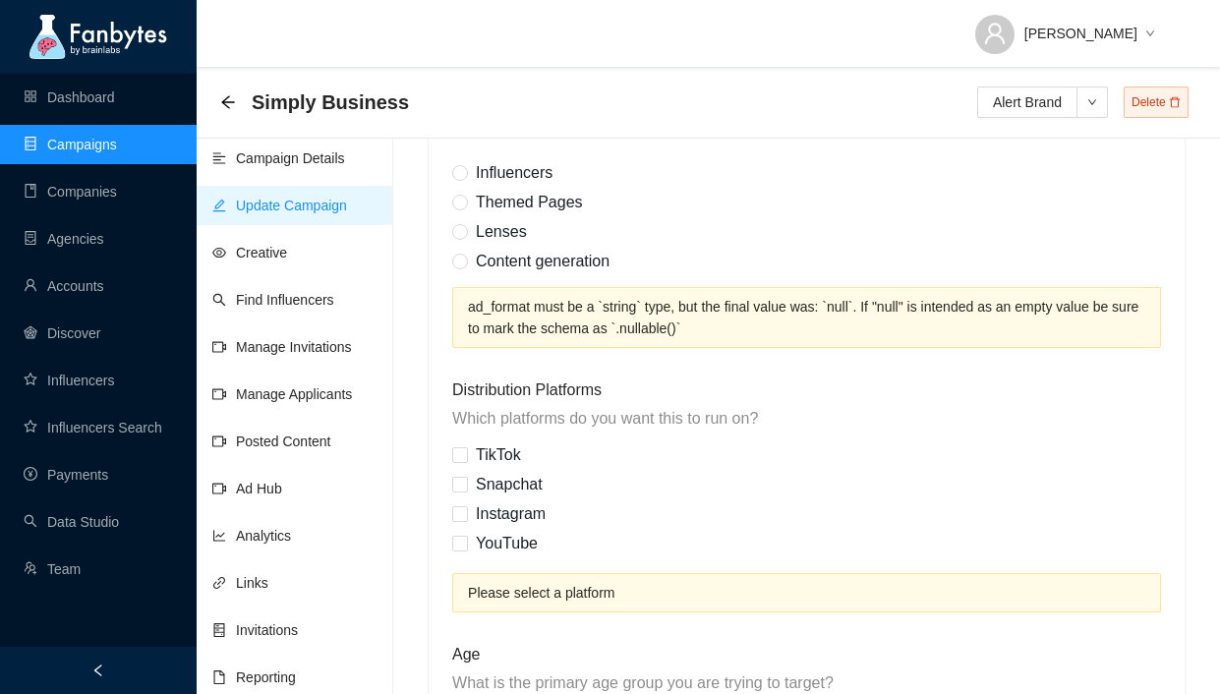
type input "**"
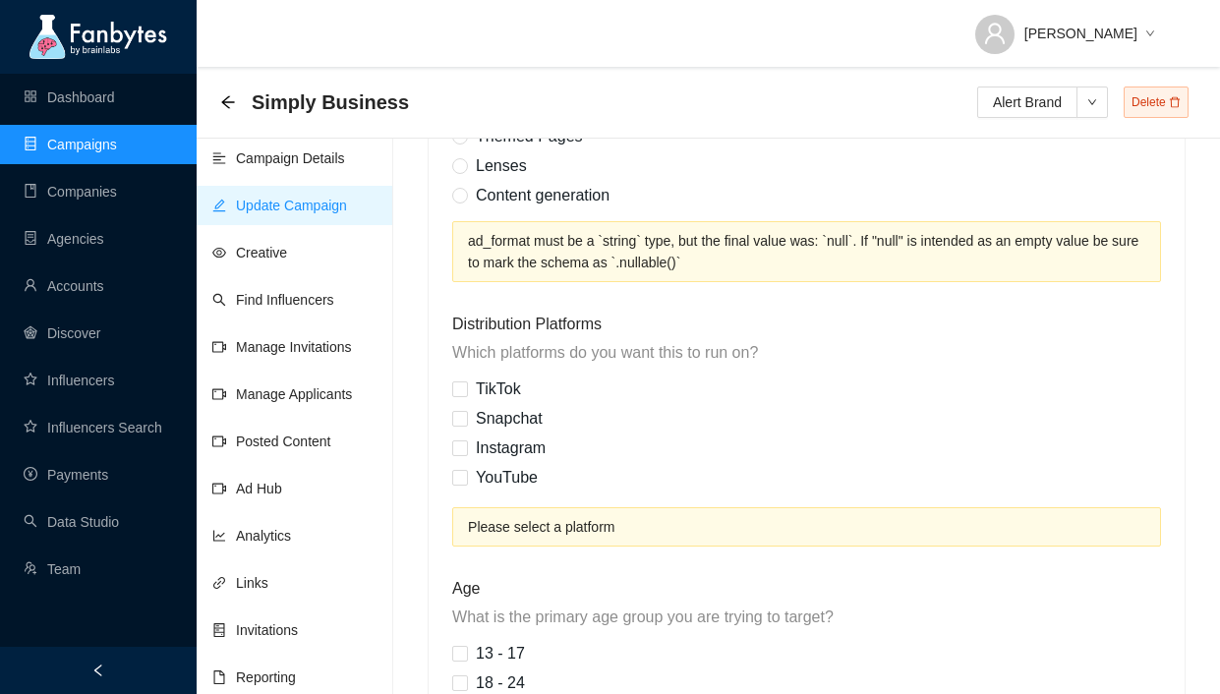
click at [524, 175] on div "Influencers Themed Pages Lenses Content generation" at bounding box center [538, 142] width 173 height 118
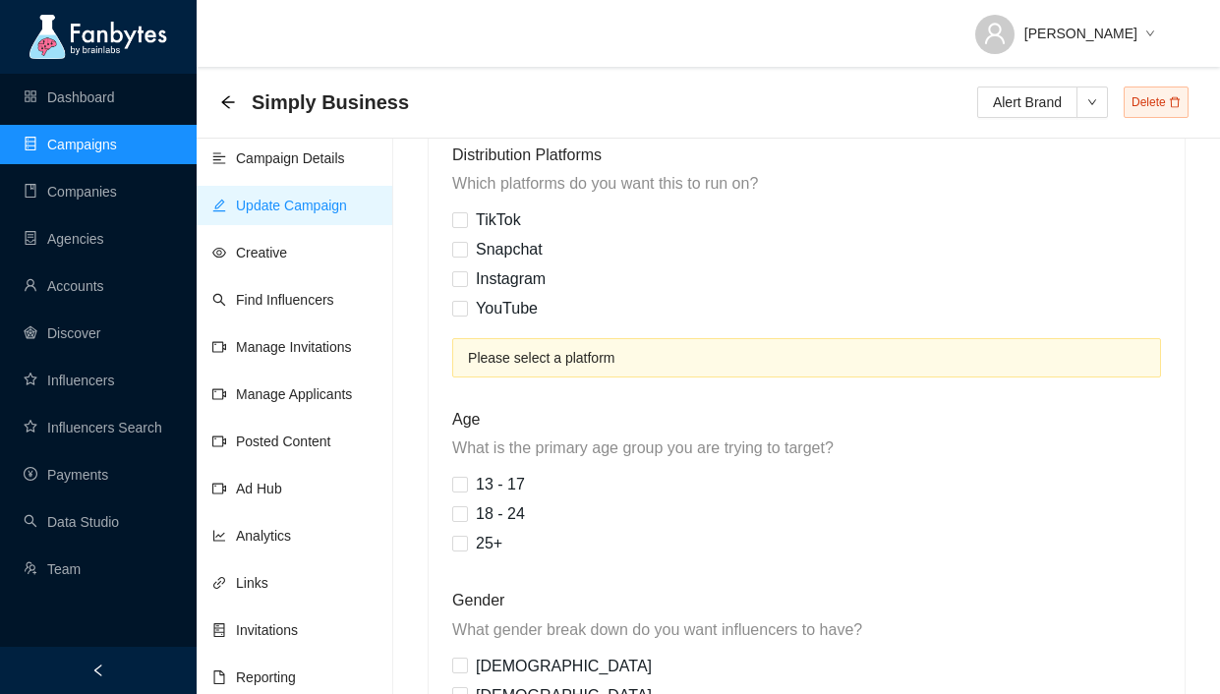
scroll to position [1784, 0]
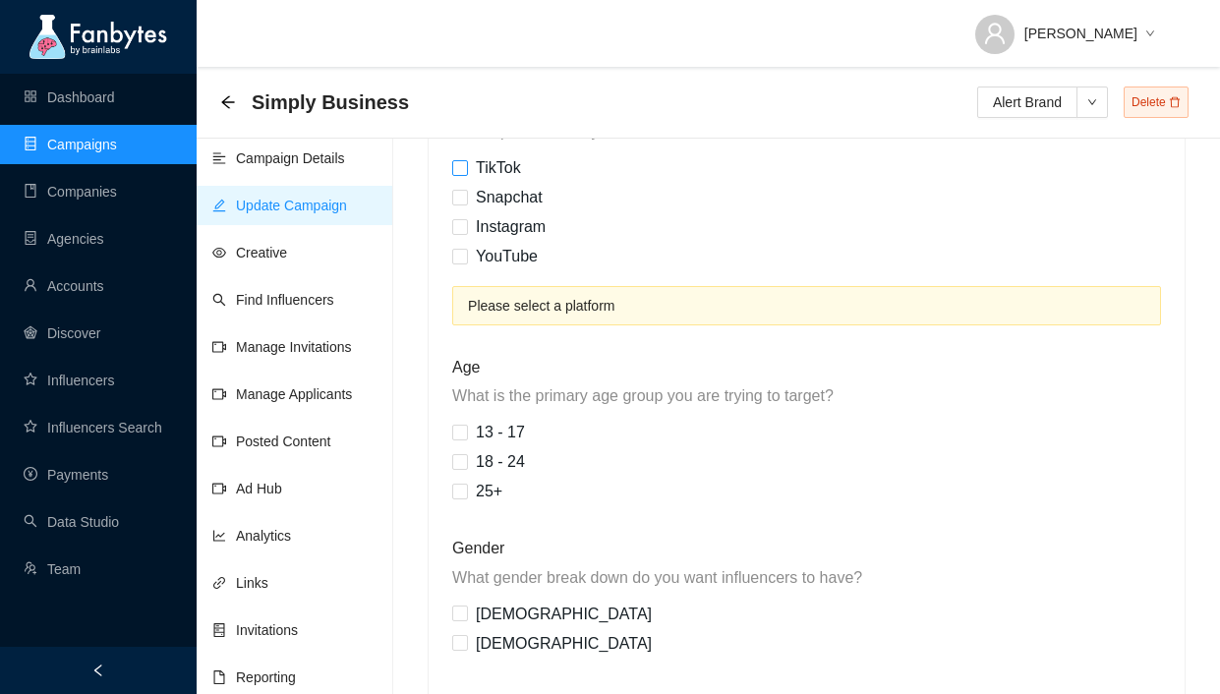
click at [513, 174] on span "TikTok" at bounding box center [498, 168] width 61 height 30
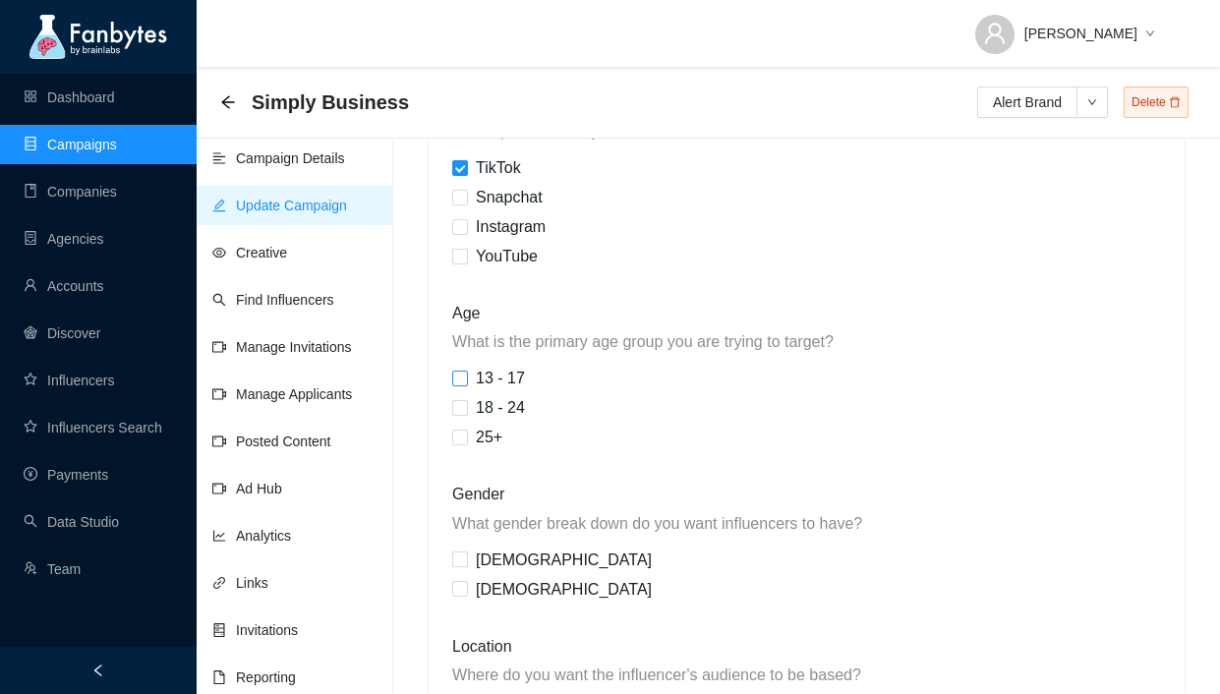
click at [524, 382] on span "13 - 17" at bounding box center [500, 379] width 65 height 30
click at [506, 409] on span "18 - 24" at bounding box center [500, 408] width 65 height 30
click at [499, 428] on span "25+" at bounding box center [489, 438] width 42 height 30
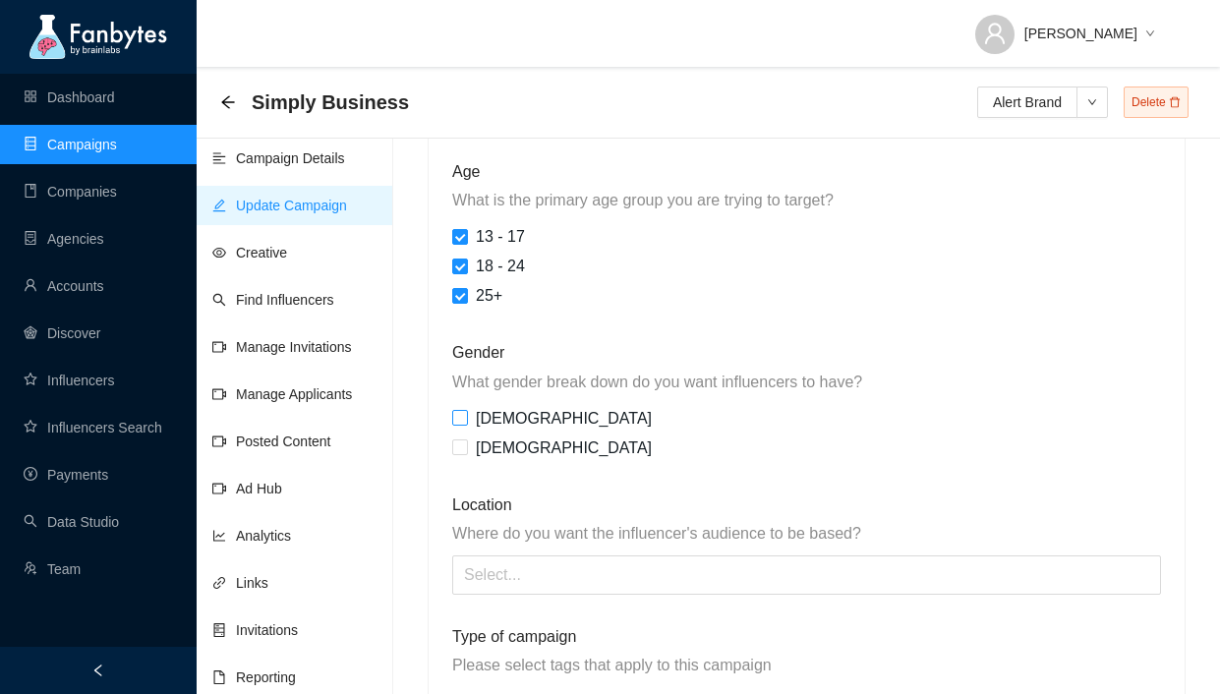
click at [498, 424] on span "[DEMOGRAPHIC_DATA]" at bounding box center [564, 419] width 192 height 30
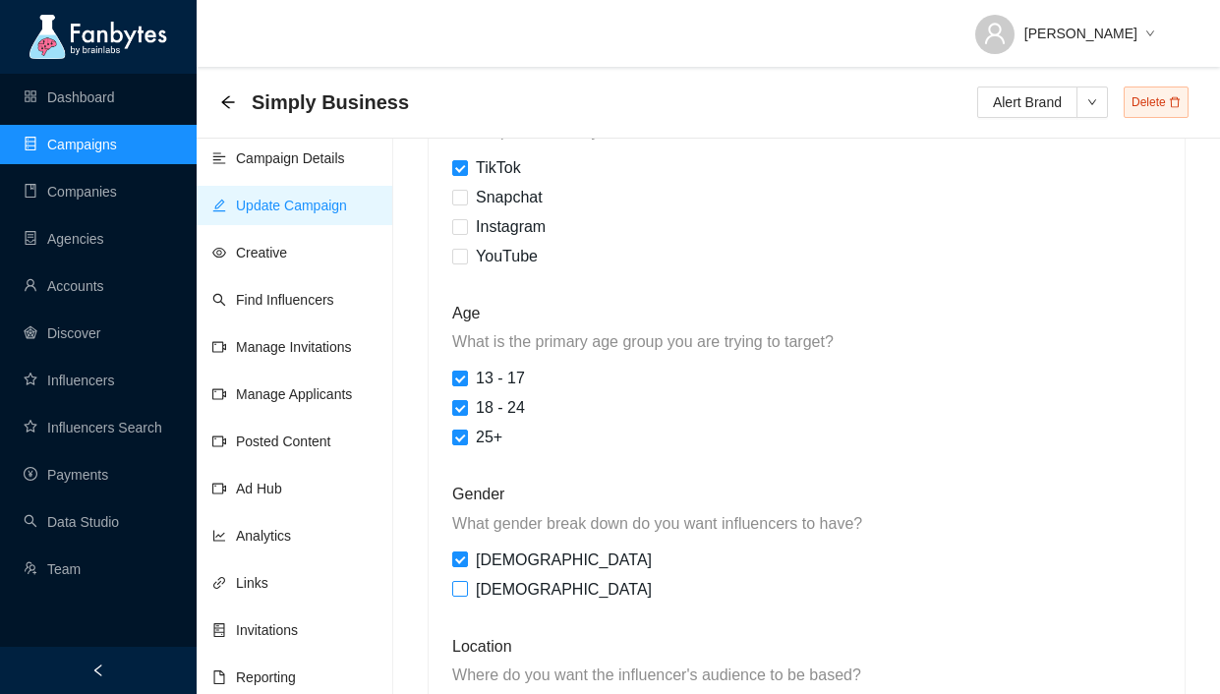
click at [504, 590] on span "[DEMOGRAPHIC_DATA]" at bounding box center [564, 590] width 192 height 30
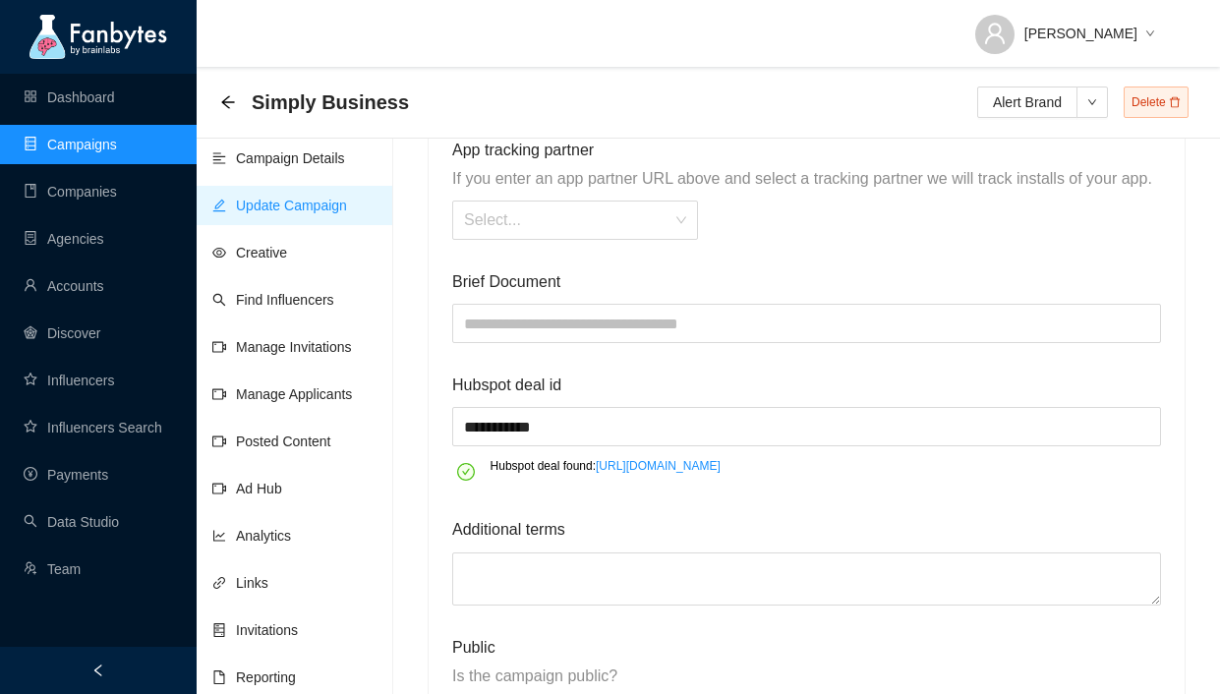
scroll to position [2958, 0]
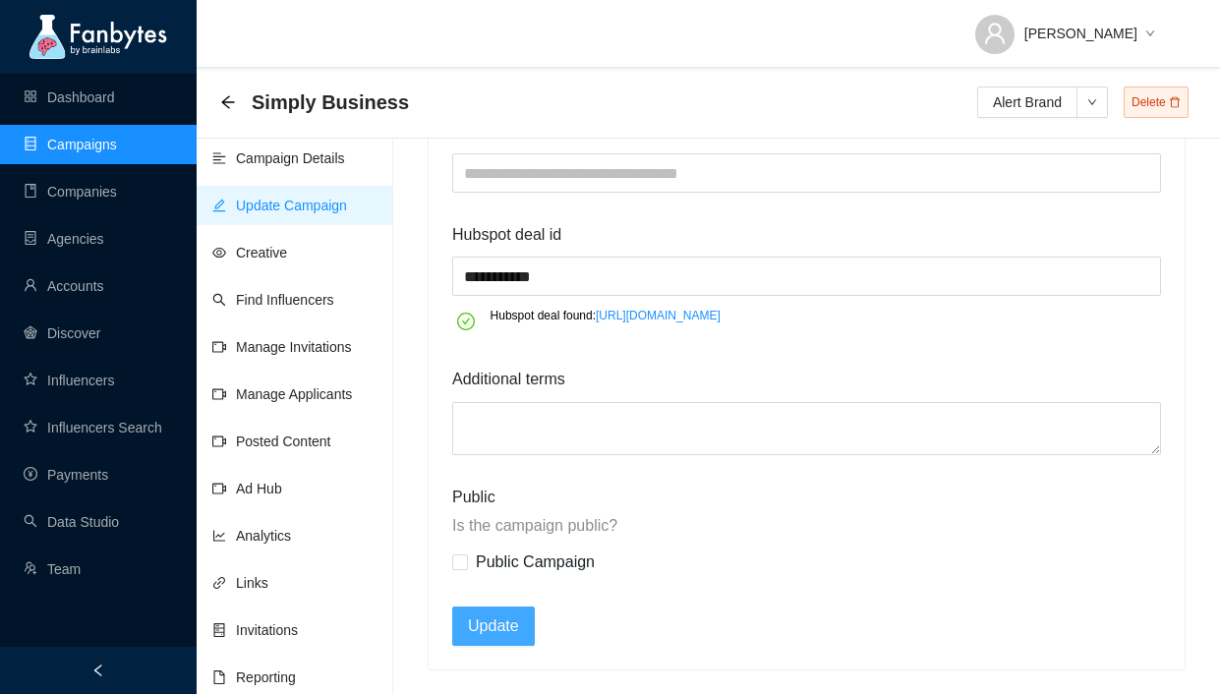
click at [496, 630] on span "Update" at bounding box center [493, 626] width 51 height 25
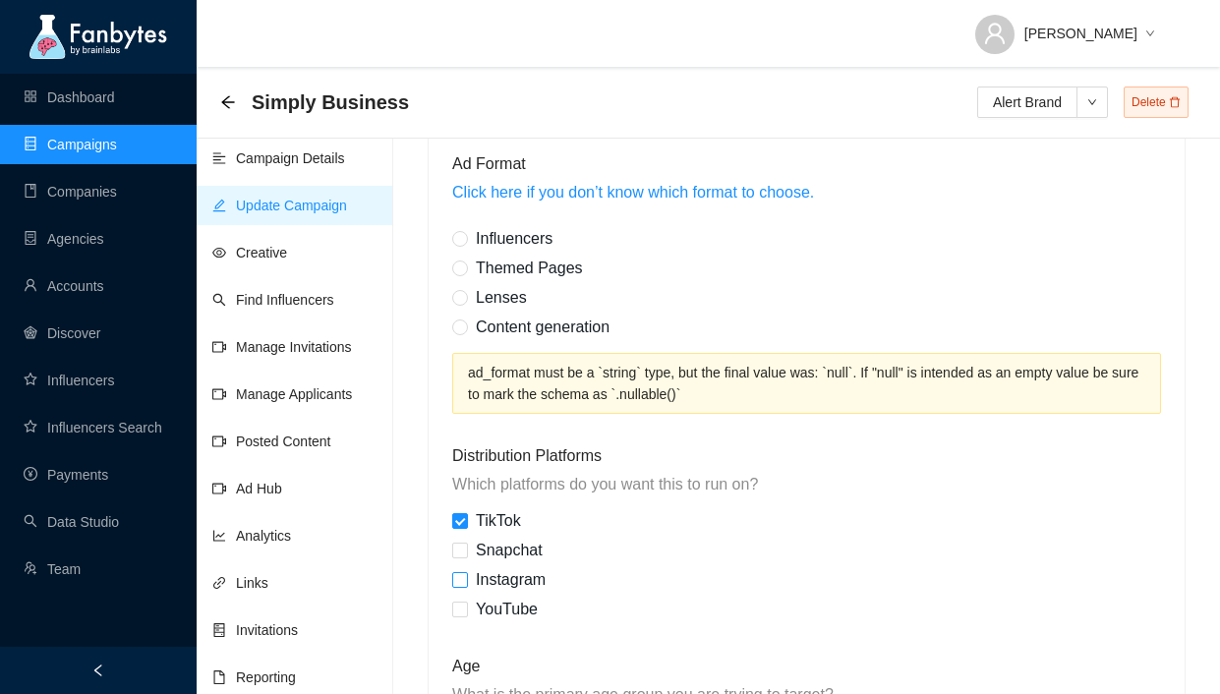
scroll to position [1358, 0]
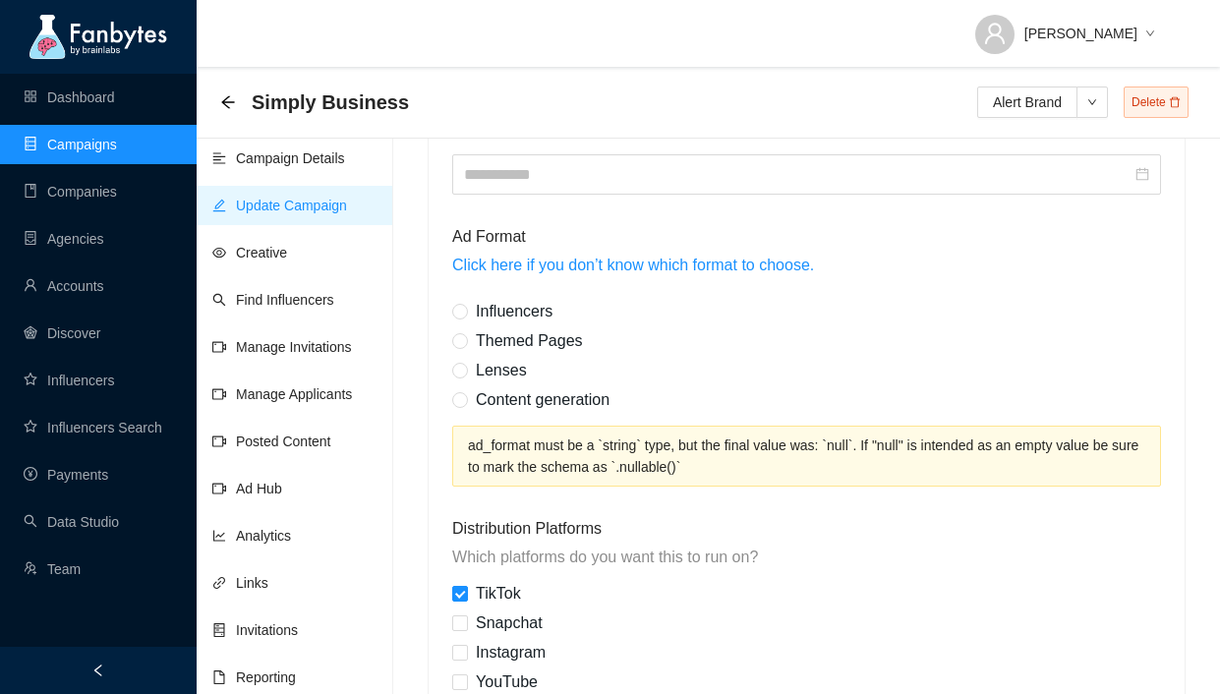
click at [468, 313] on span "Influencers" at bounding box center [514, 311] width 92 height 17
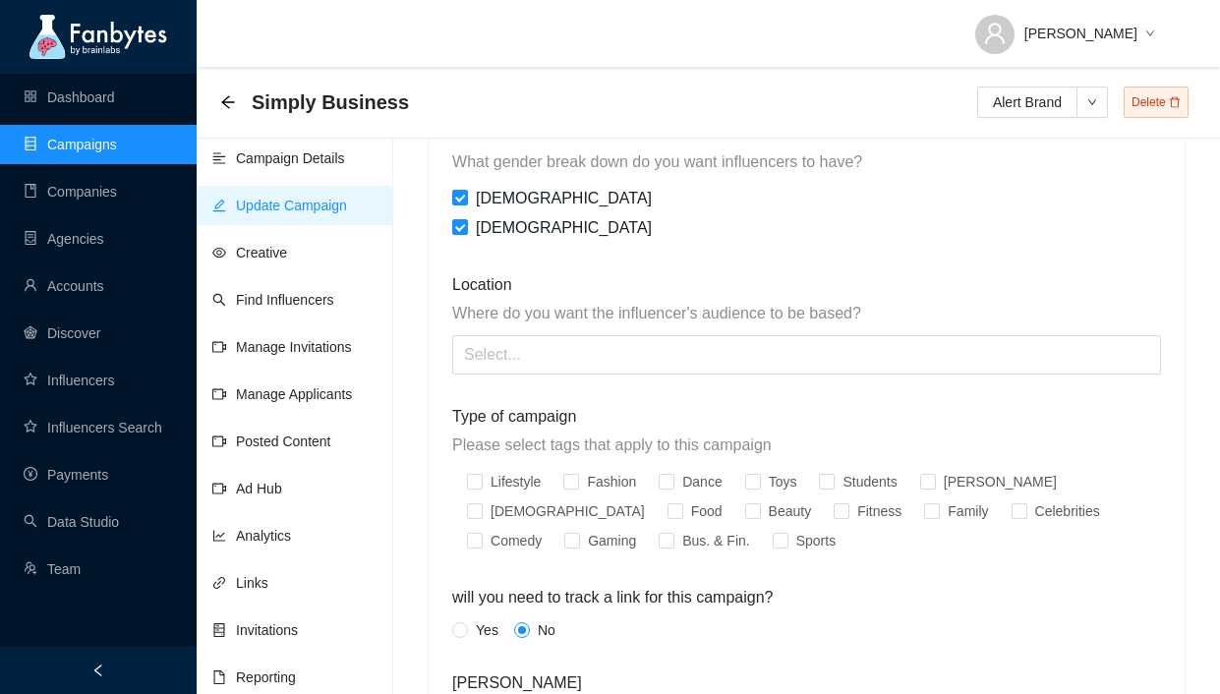
scroll to position [2883, 0]
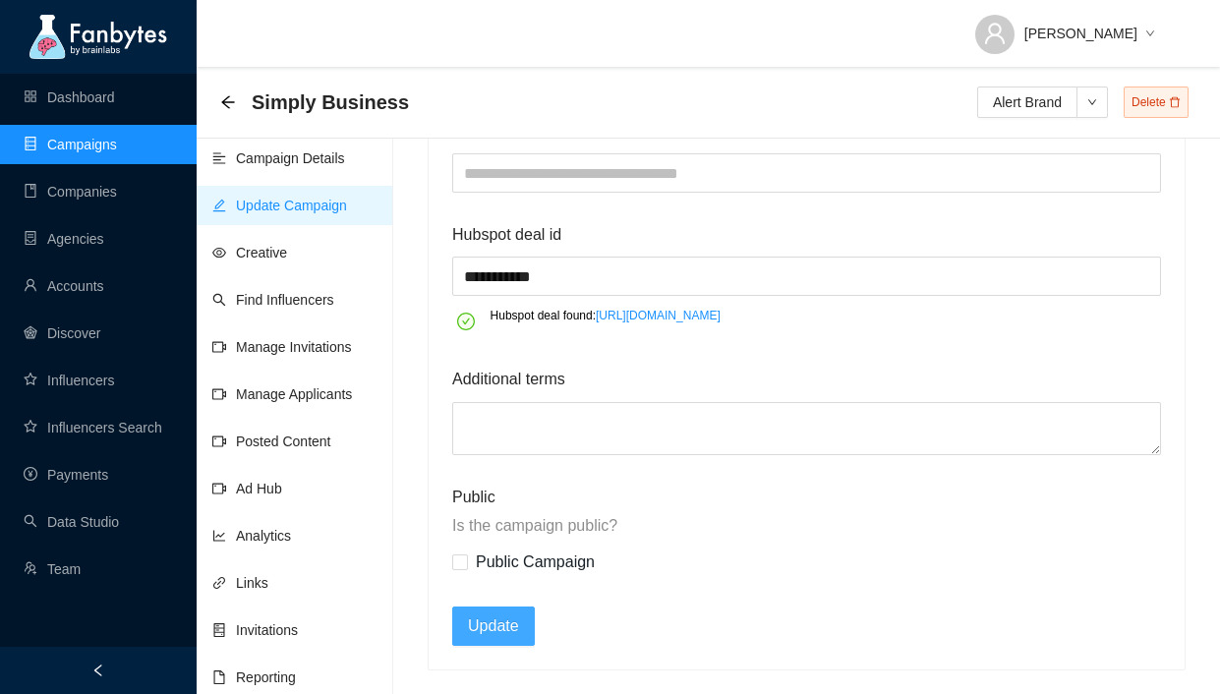
click at [503, 611] on button "Update" at bounding box center [493, 626] width 83 height 39
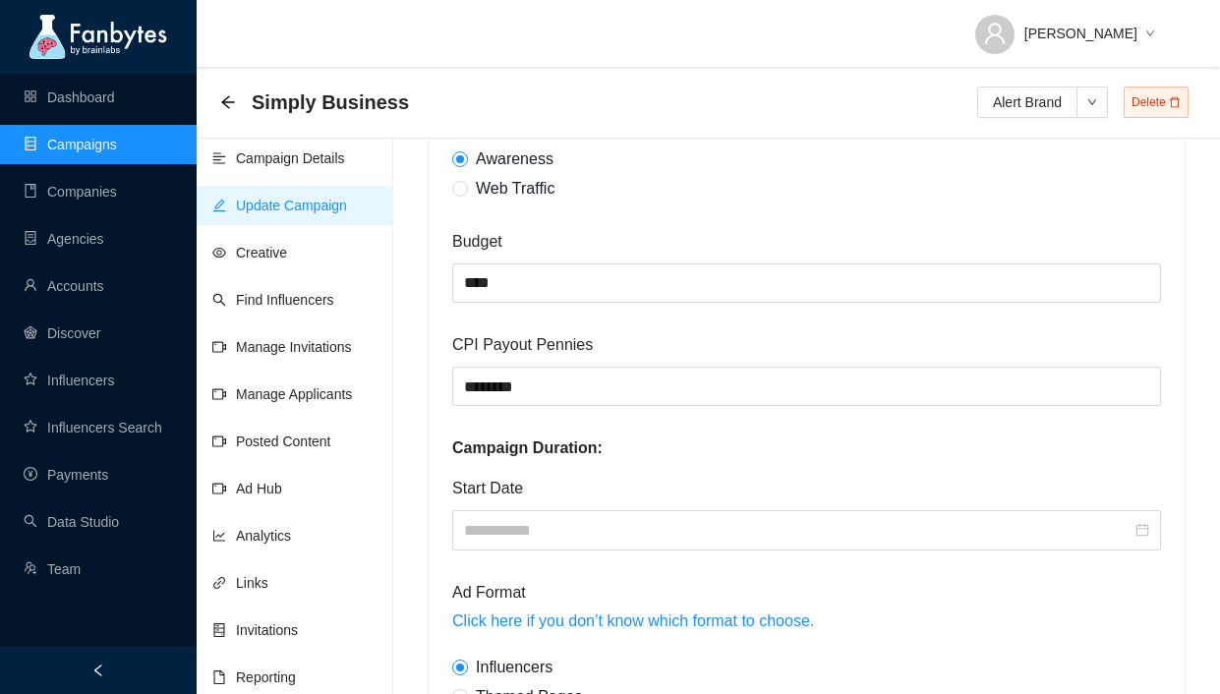
scroll to position [0, 0]
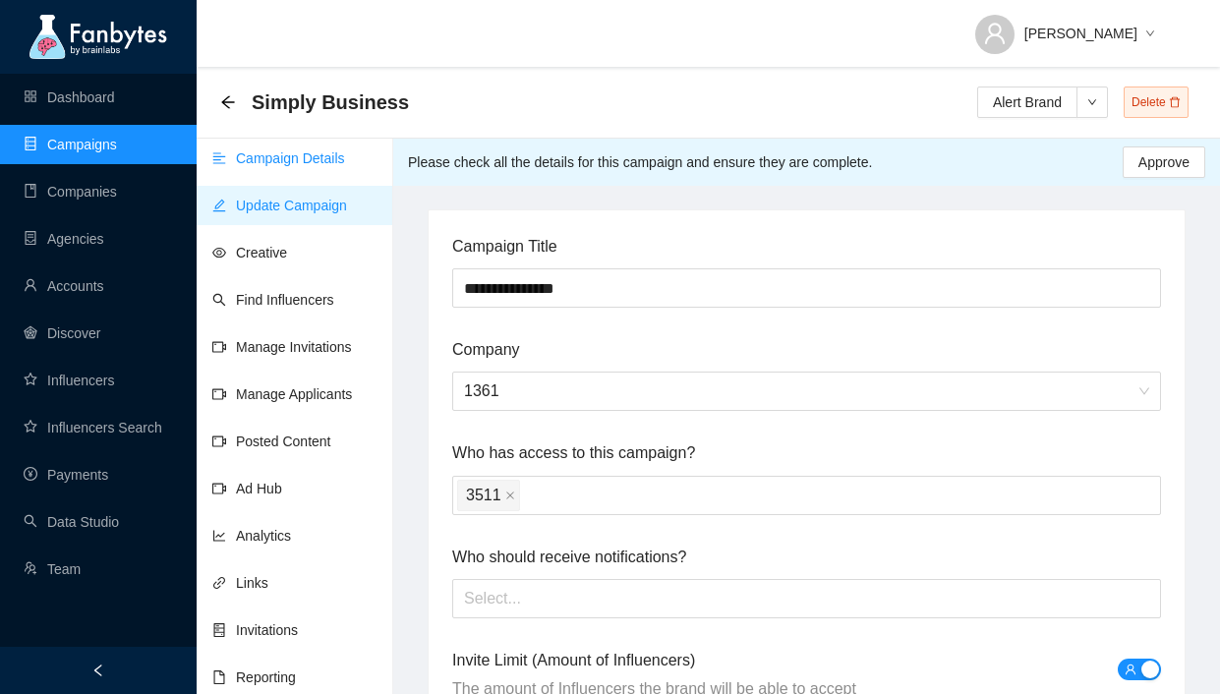
click at [291, 163] on link "Campaign Details" at bounding box center [278, 158] width 133 height 16
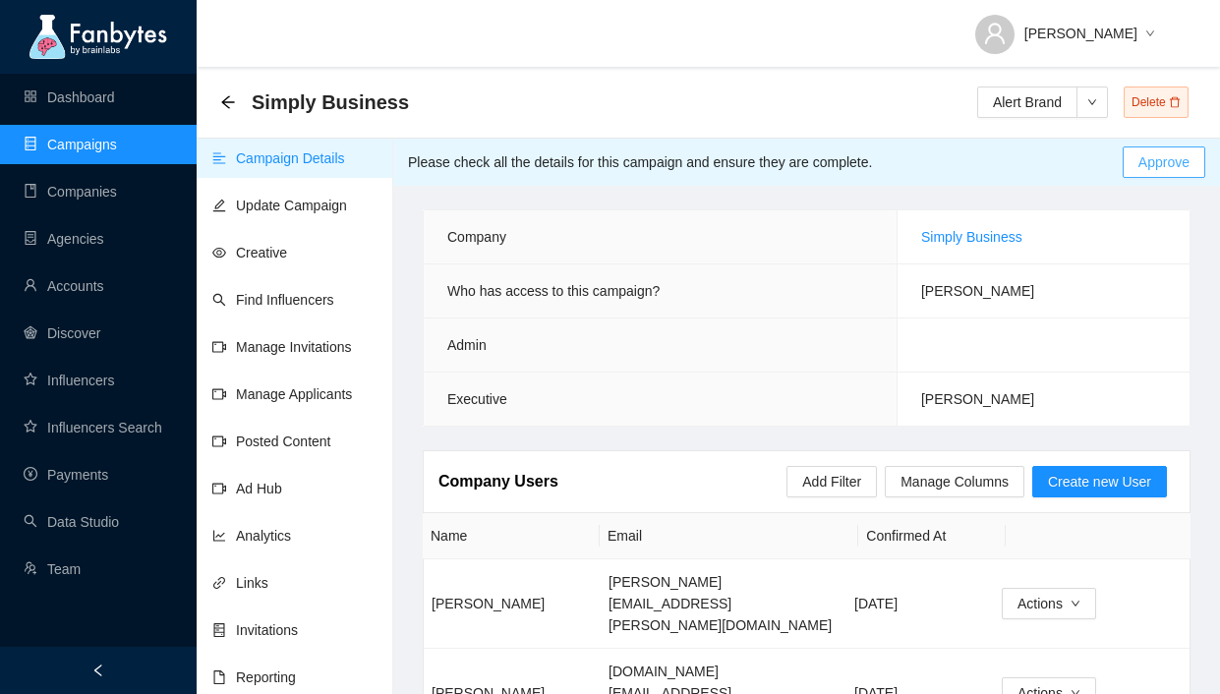
click at [1149, 164] on span "Approve" at bounding box center [1164, 162] width 51 height 22
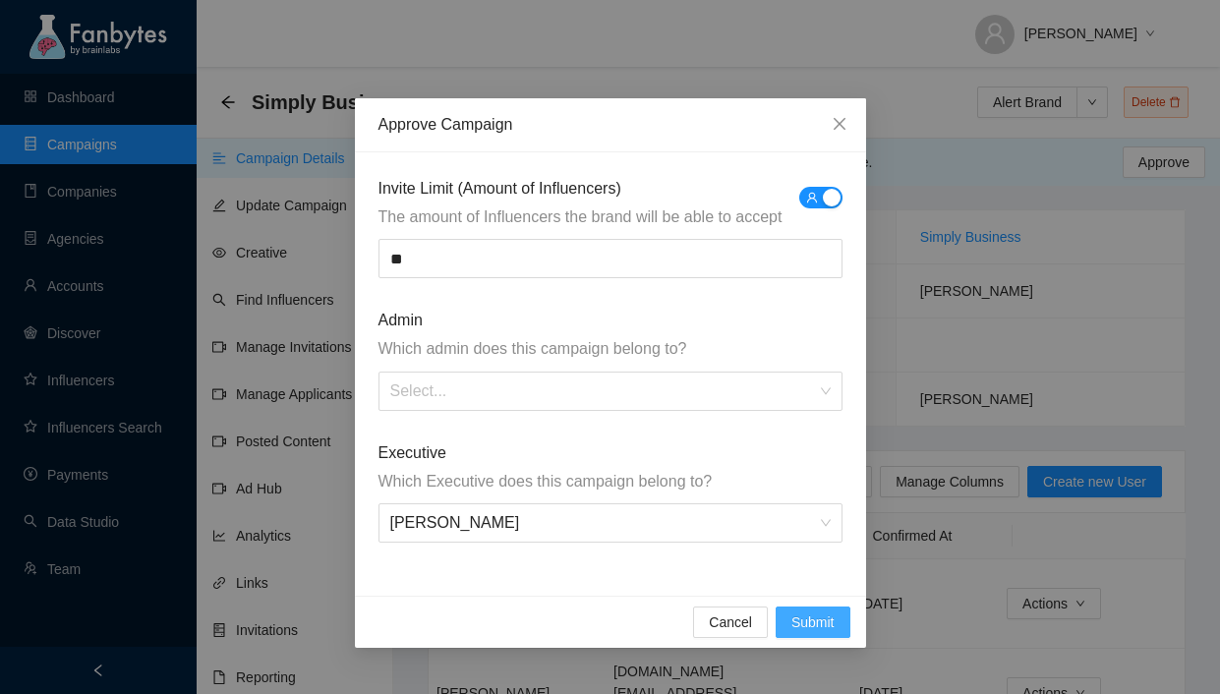
click at [824, 615] on span "Submit" at bounding box center [813, 623] width 43 height 22
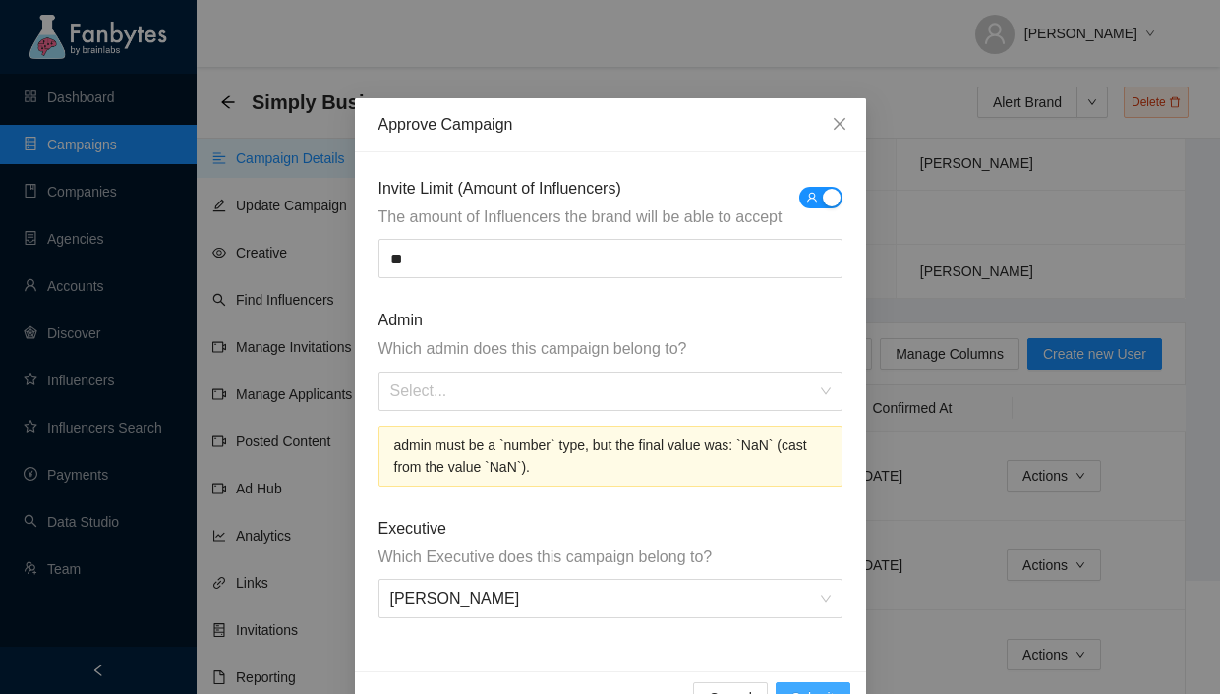
scroll to position [147, 0]
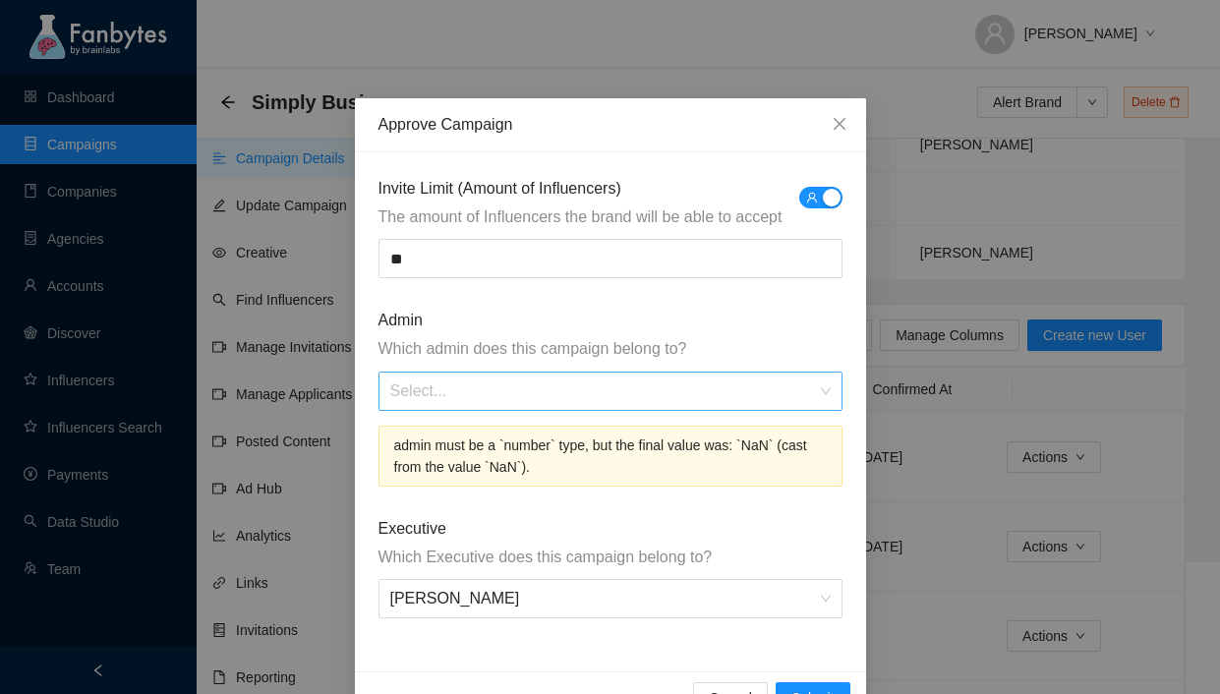
click at [700, 403] on input "search" at bounding box center [603, 391] width 427 height 37
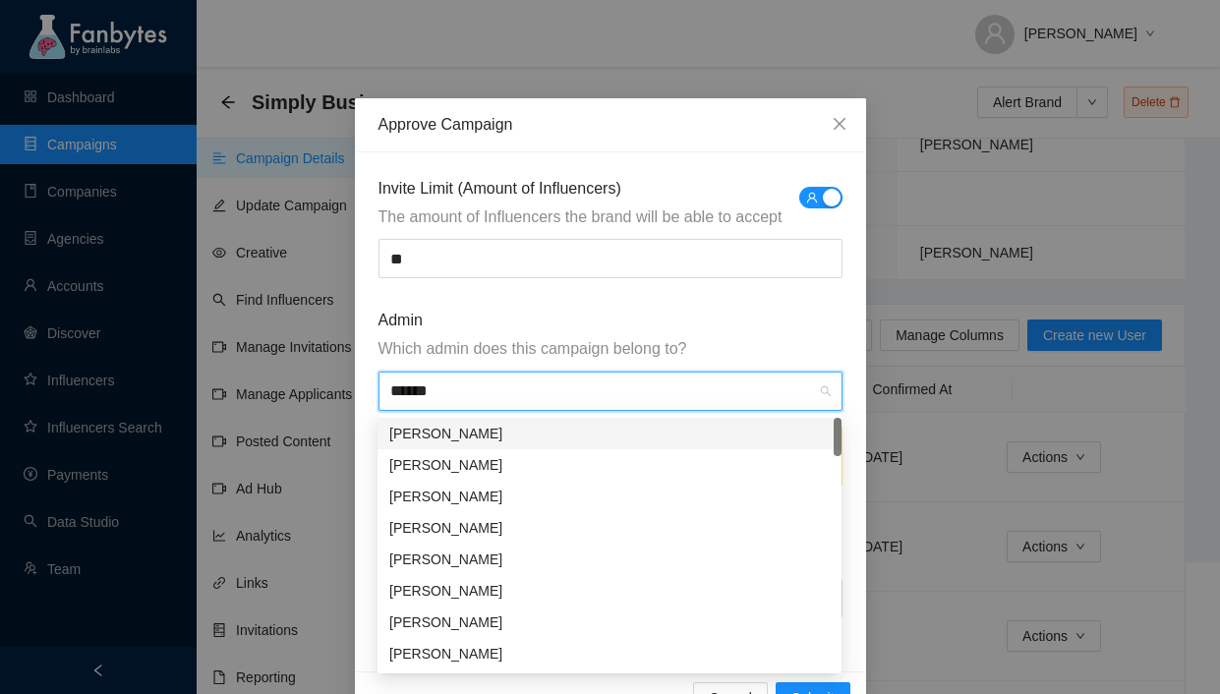
type input "*******"
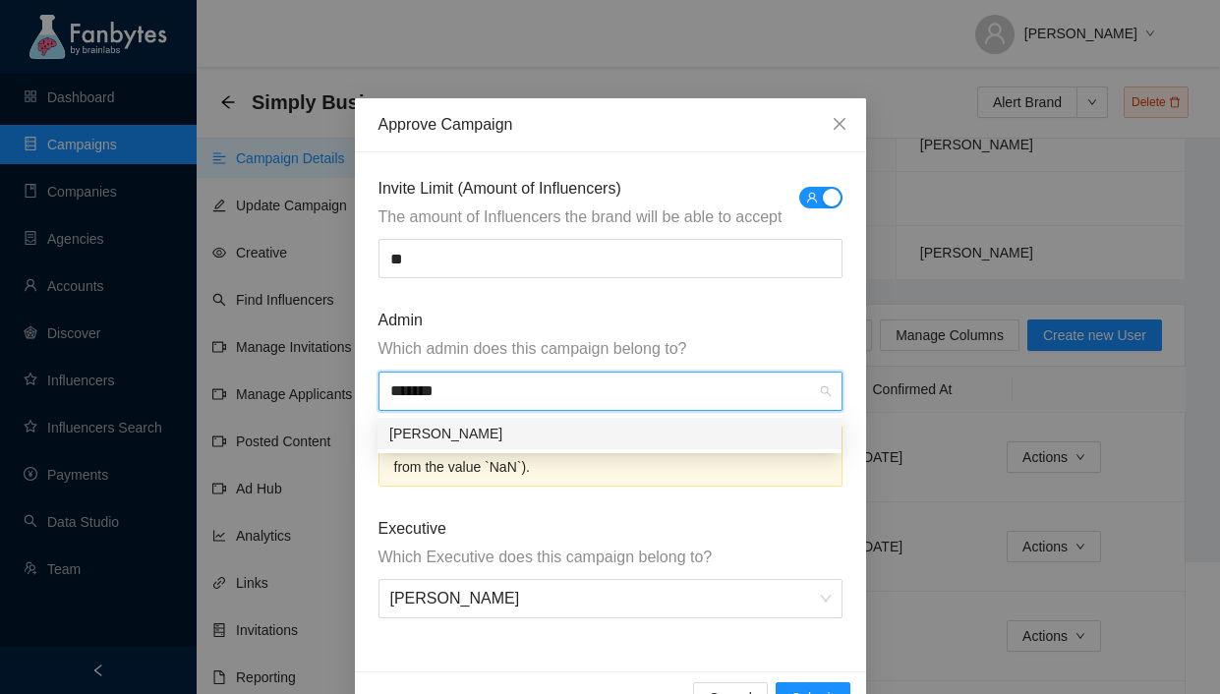
click at [565, 438] on div "[PERSON_NAME]" at bounding box center [609, 434] width 441 height 22
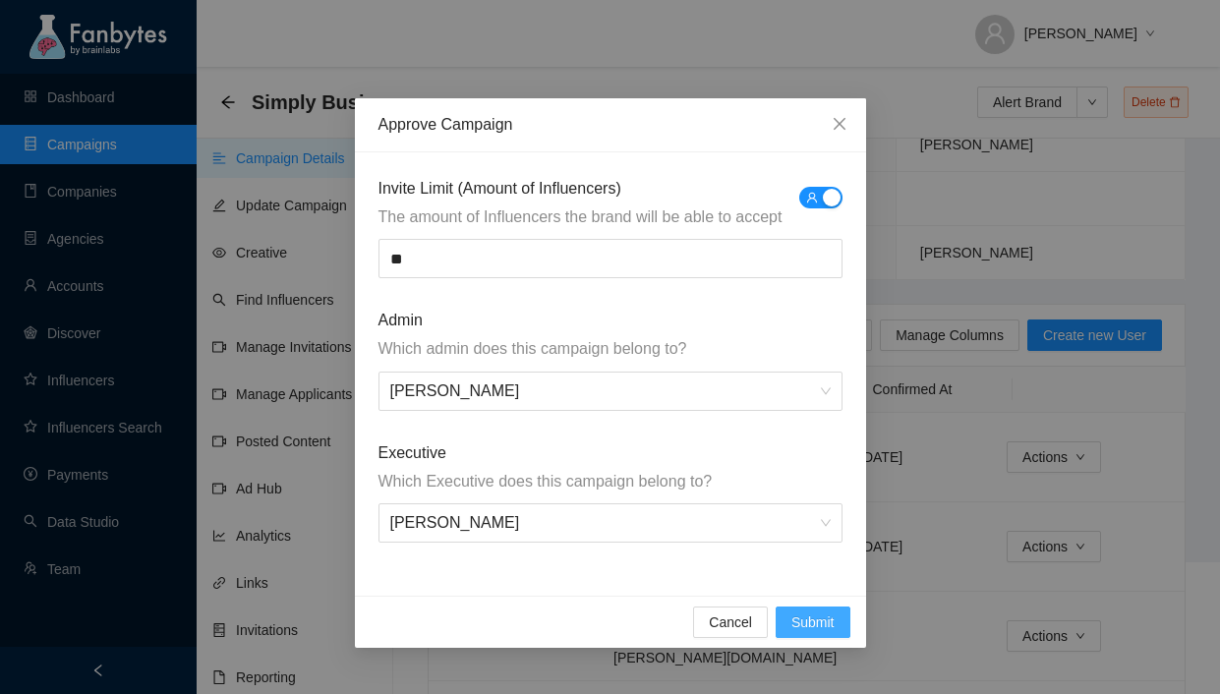
click at [807, 631] on span "Submit" at bounding box center [813, 623] width 43 height 22
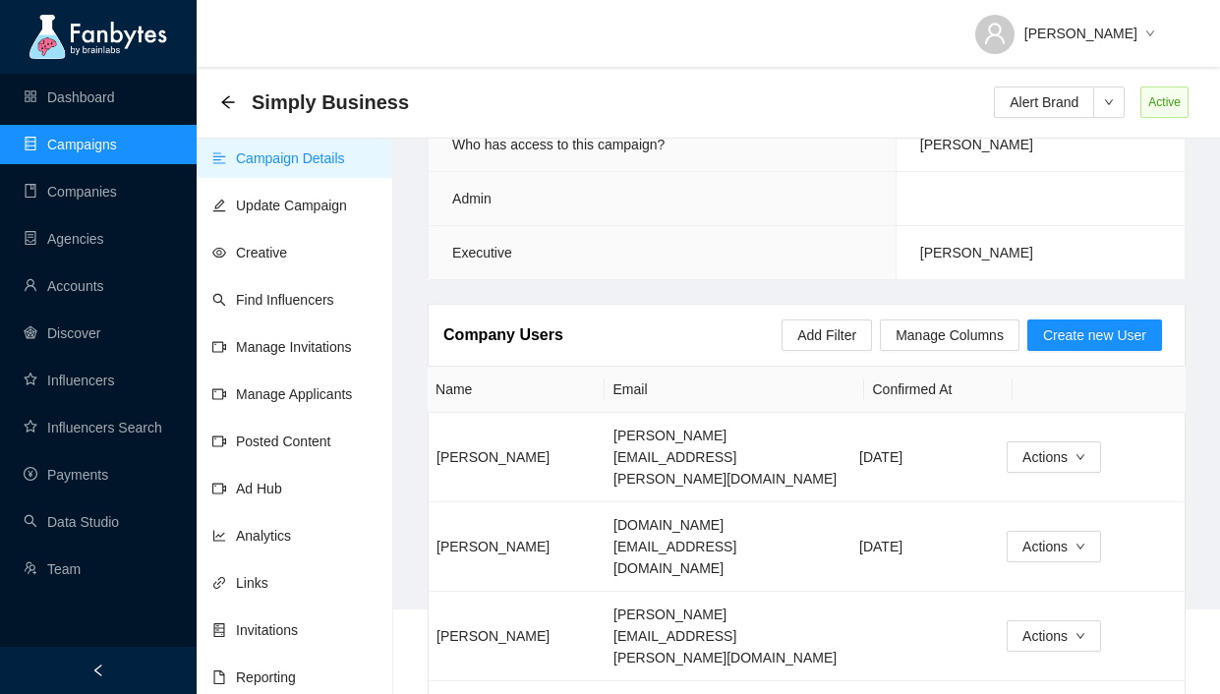
scroll to position [0, 0]
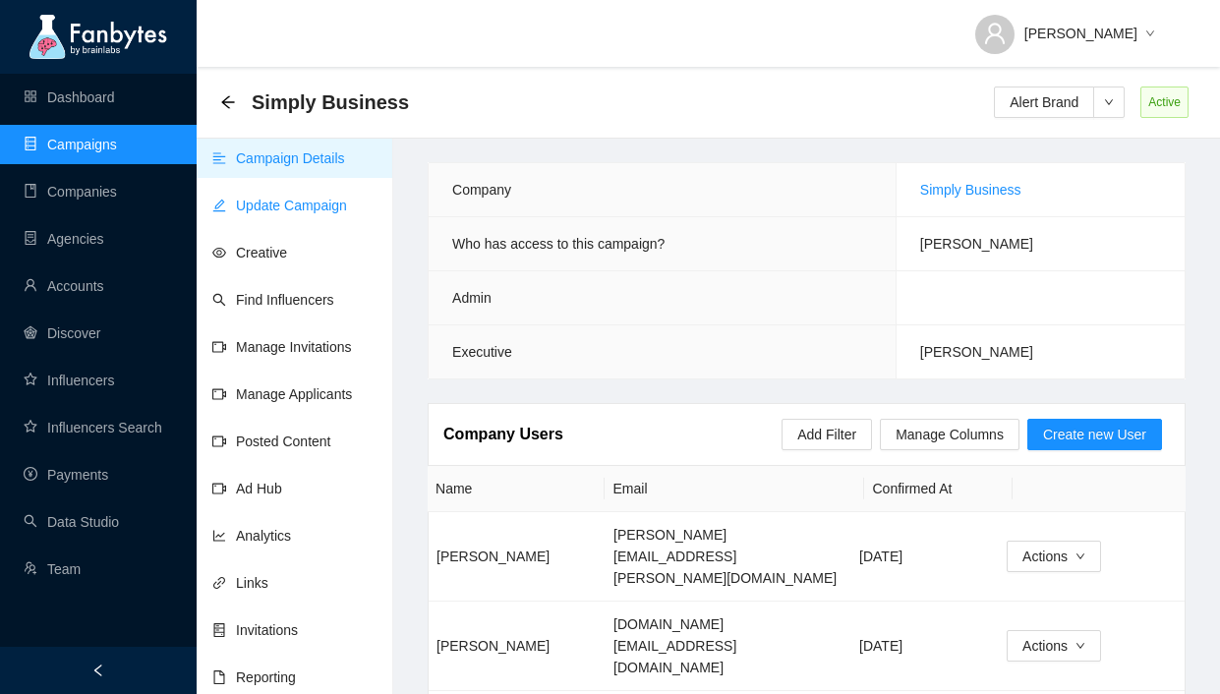
click at [331, 203] on link "Update Campaign" at bounding box center [279, 206] width 135 height 16
